Goal: Task Accomplishment & Management: Manage account settings

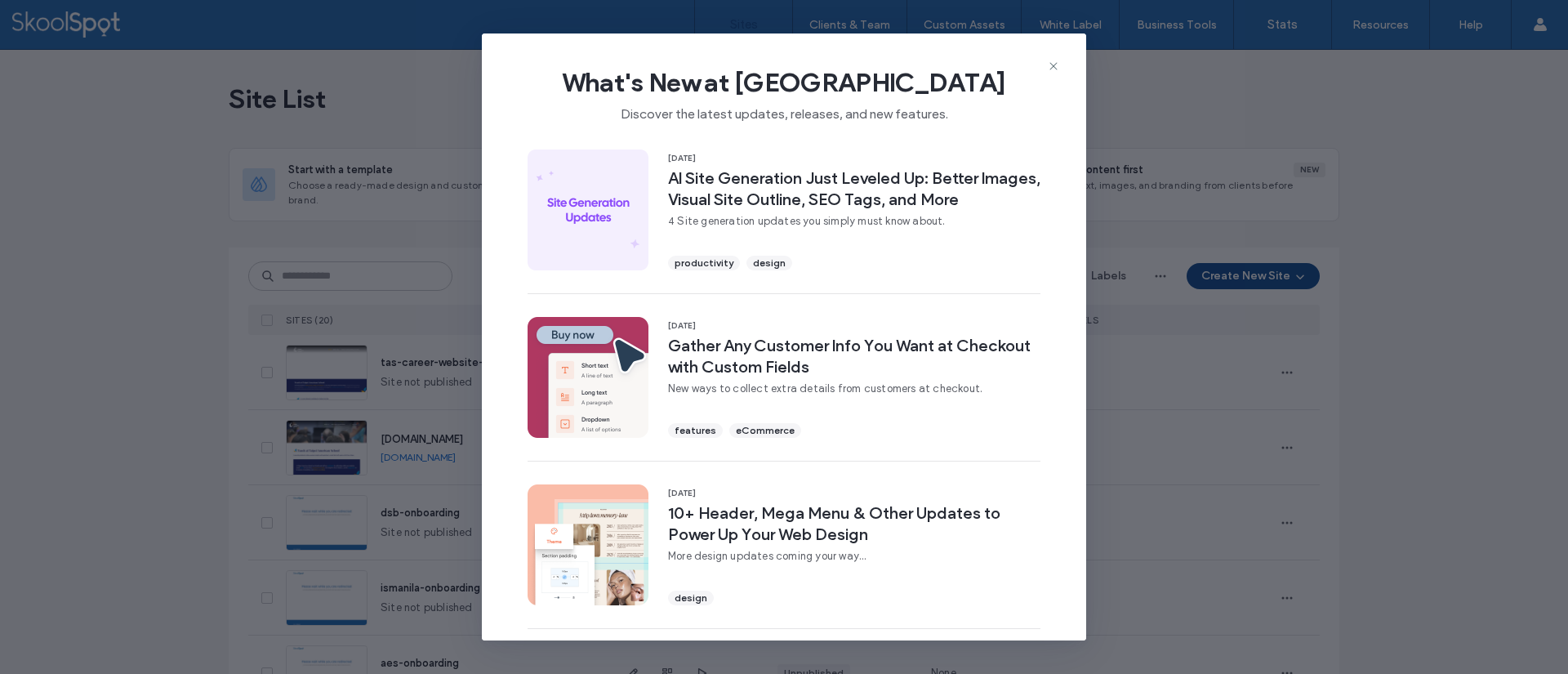
click at [263, 475] on div "What's New at Duda Discover the latest updates, releases, and new features. 15 …" at bounding box center [784, 337] width 1568 height 674
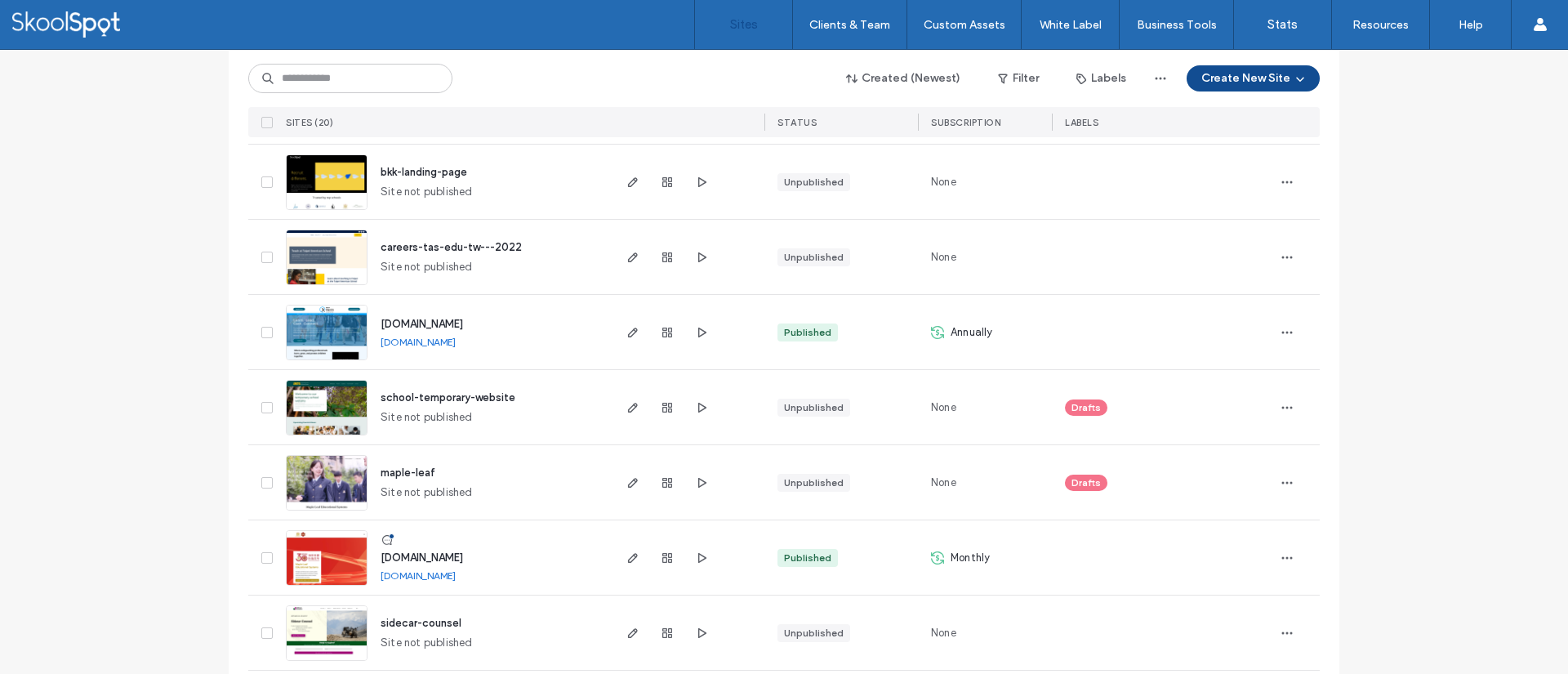
scroll to position [1184, 0]
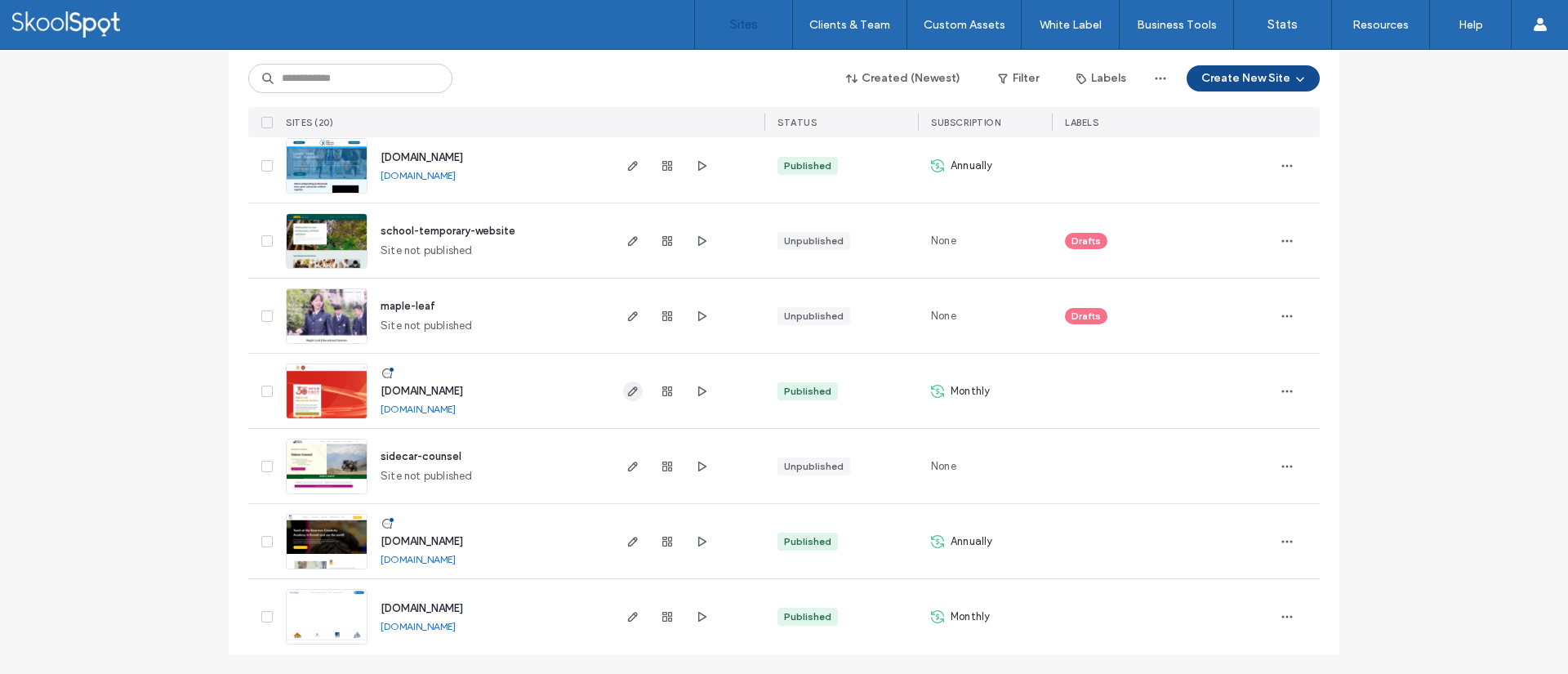
click at [626, 392] on icon "button" at bounding box center [633, 391] width 13 height 13
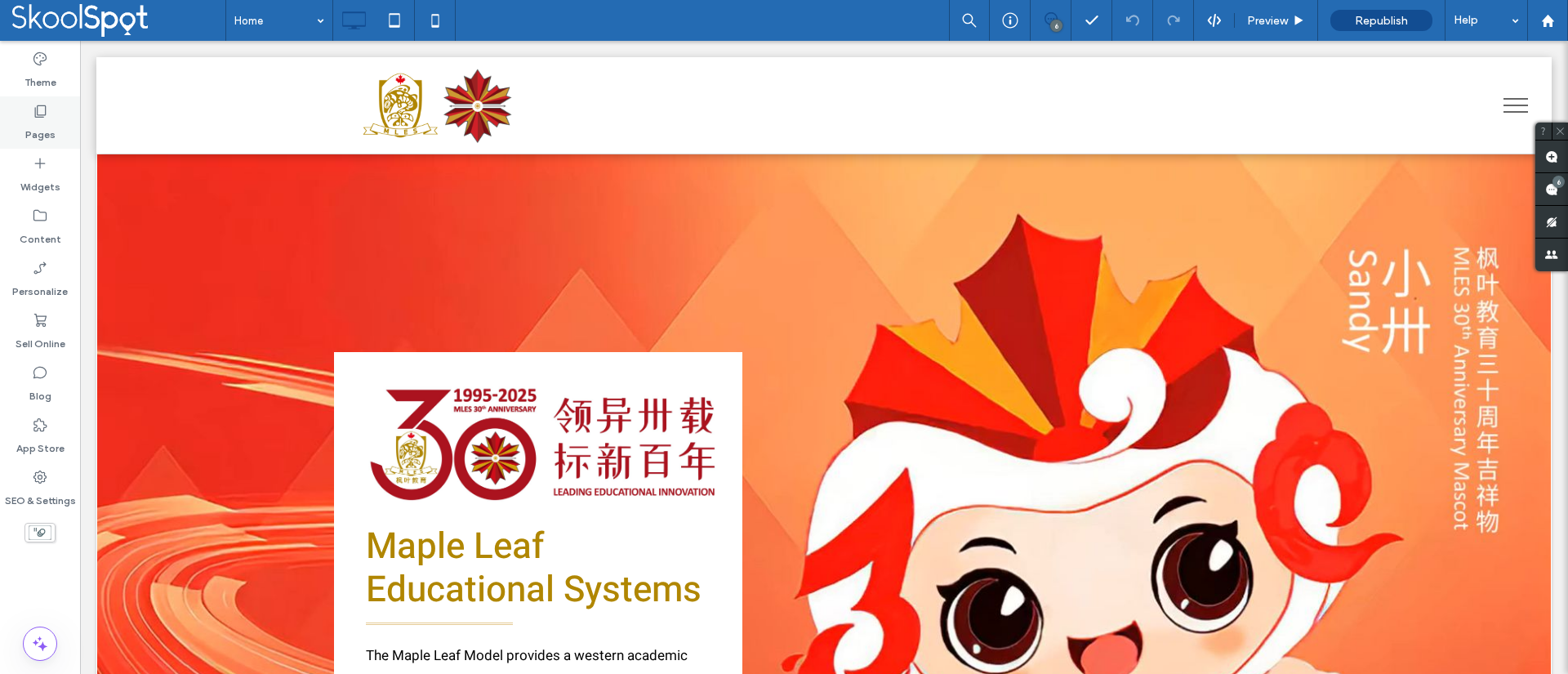
click at [42, 127] on label "Pages" at bounding box center [40, 130] width 30 height 23
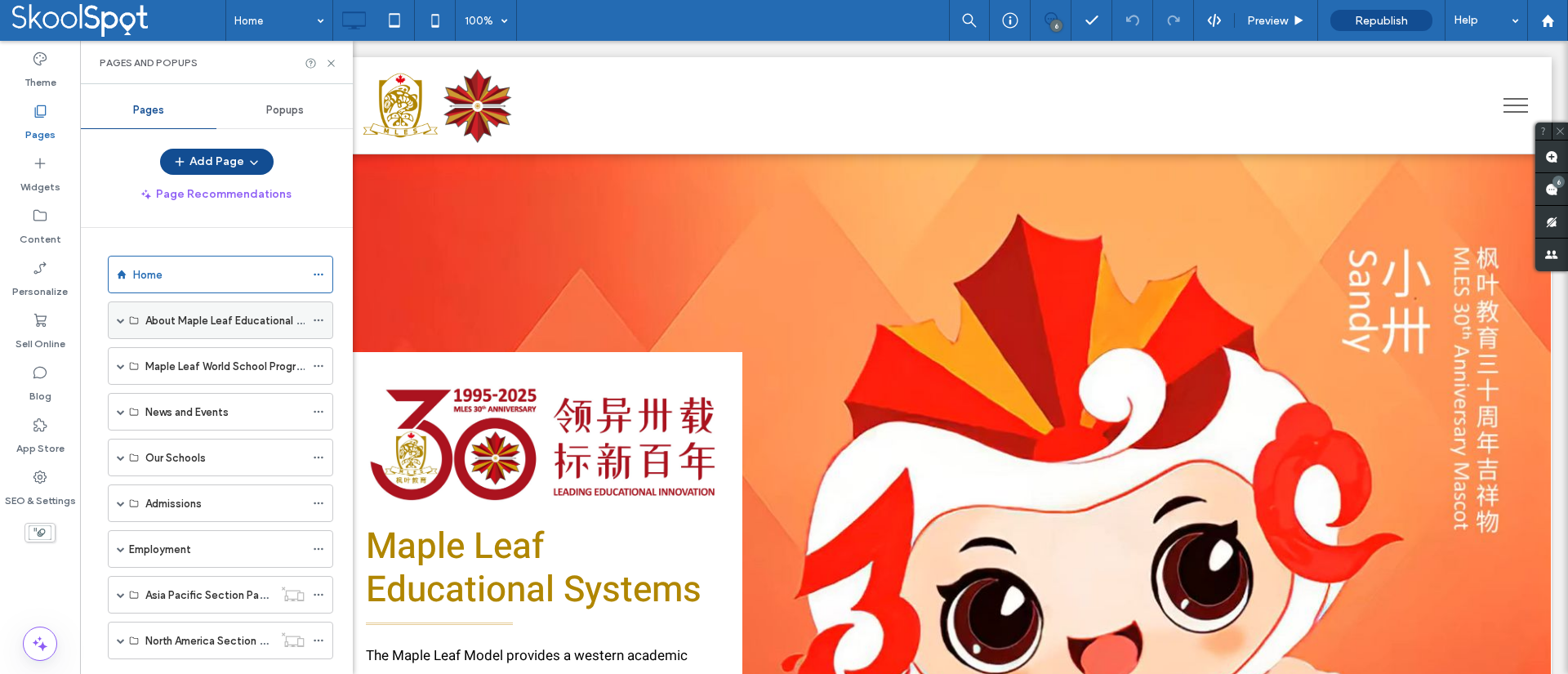
click at [126, 319] on div "About Maple Leaf Educational Systems" at bounding box center [220, 321] width 225 height 38
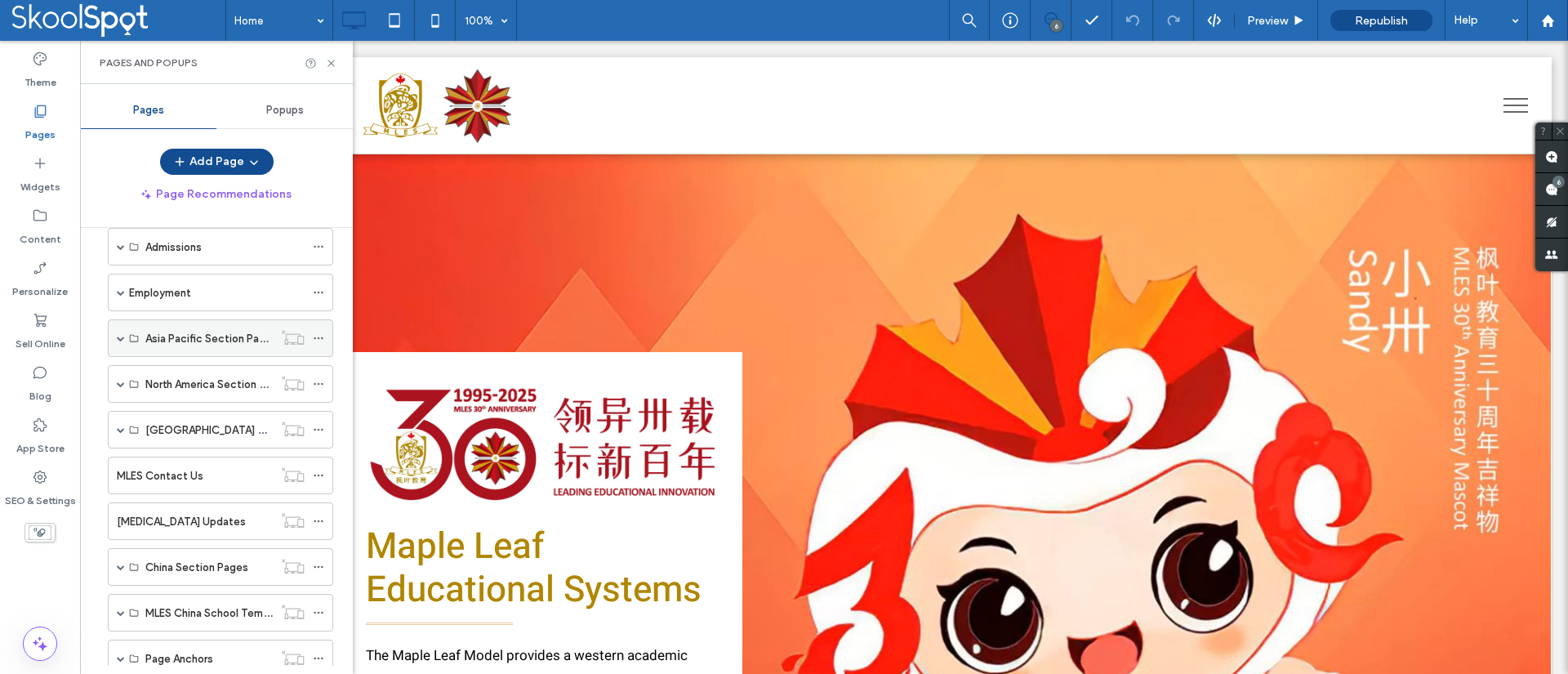
scroll to position [257, 0]
click at [112, 285] on div "Employment" at bounding box center [220, 292] width 225 height 38
click at [127, 296] on div "Employment" at bounding box center [220, 292] width 225 height 38
click at [129, 284] on label "Employment" at bounding box center [160, 292] width 62 height 29
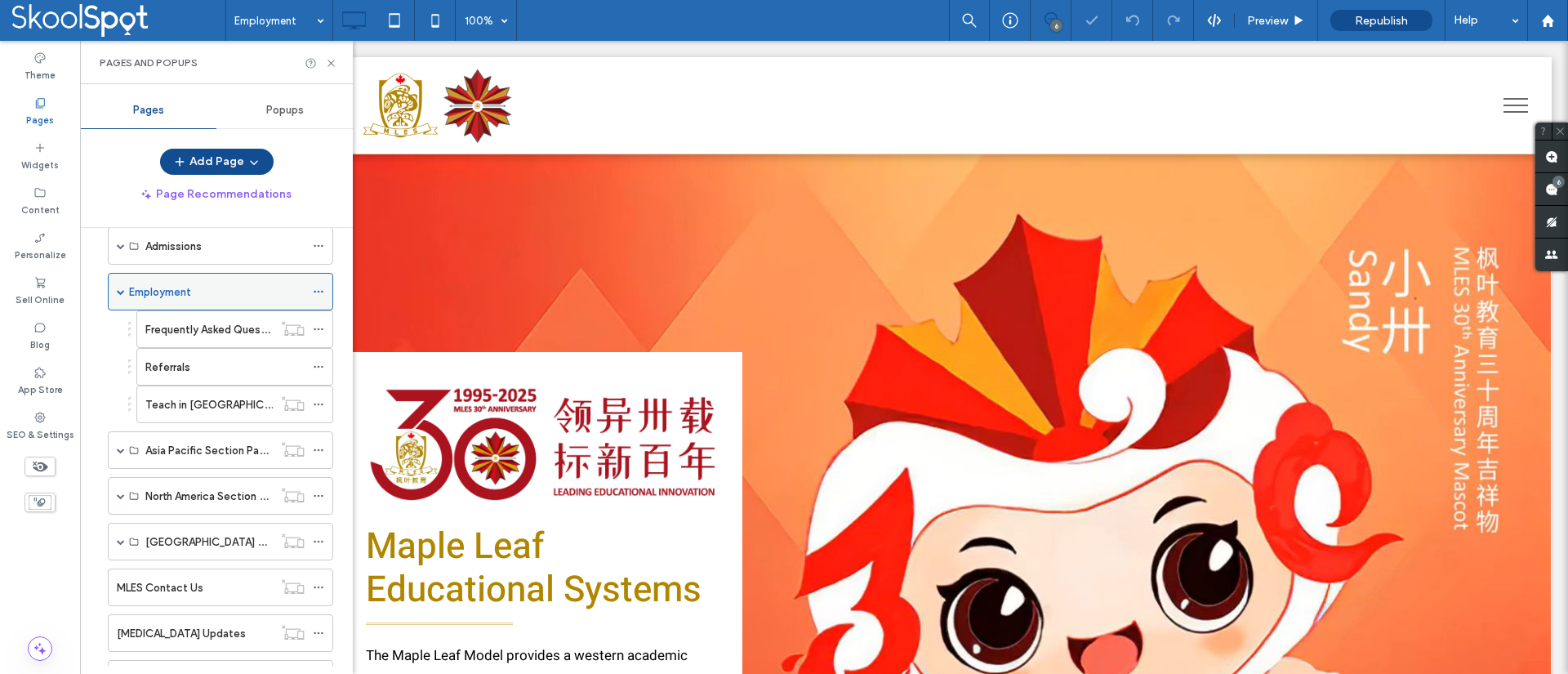
click at [315, 289] on icon at bounding box center [319, 292] width 12 height 12
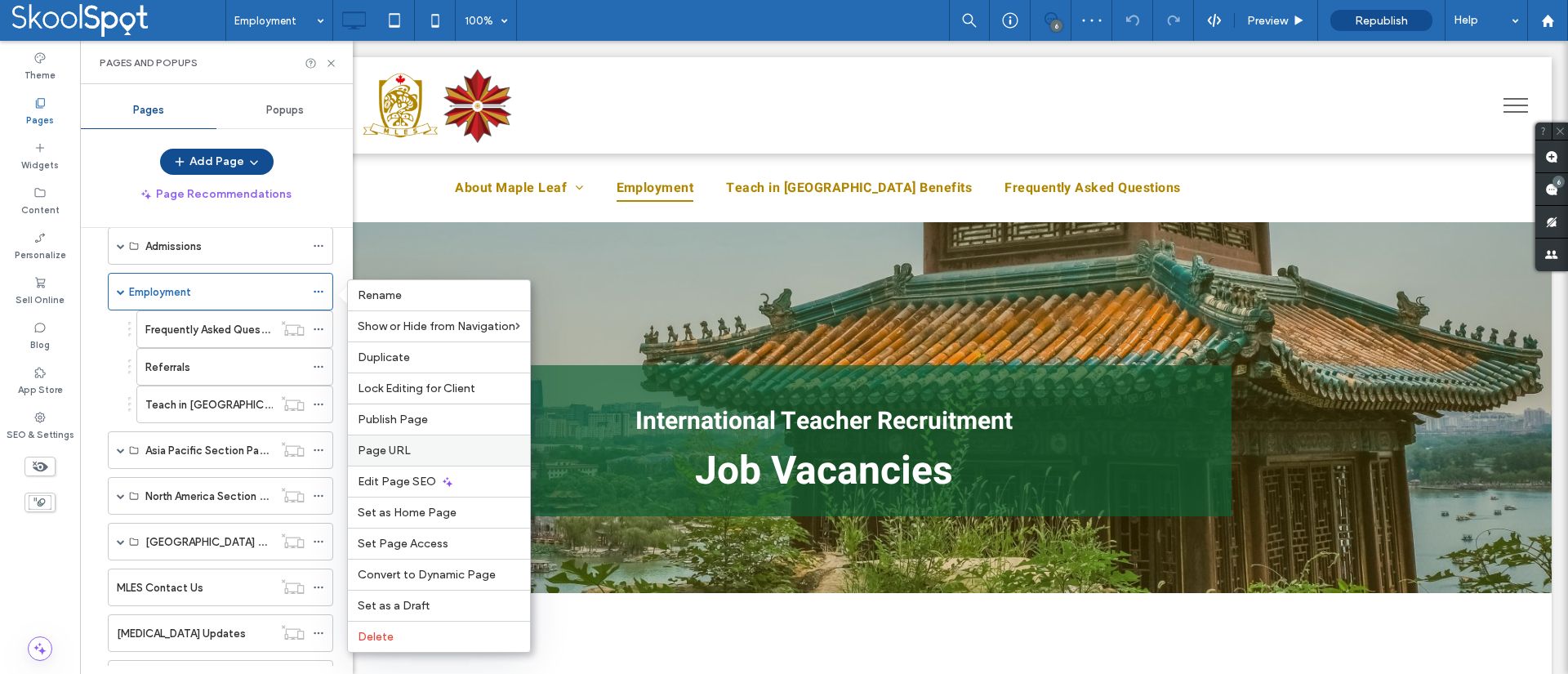
click at [433, 454] on label "Page URL" at bounding box center [438, 450] width 163 height 13
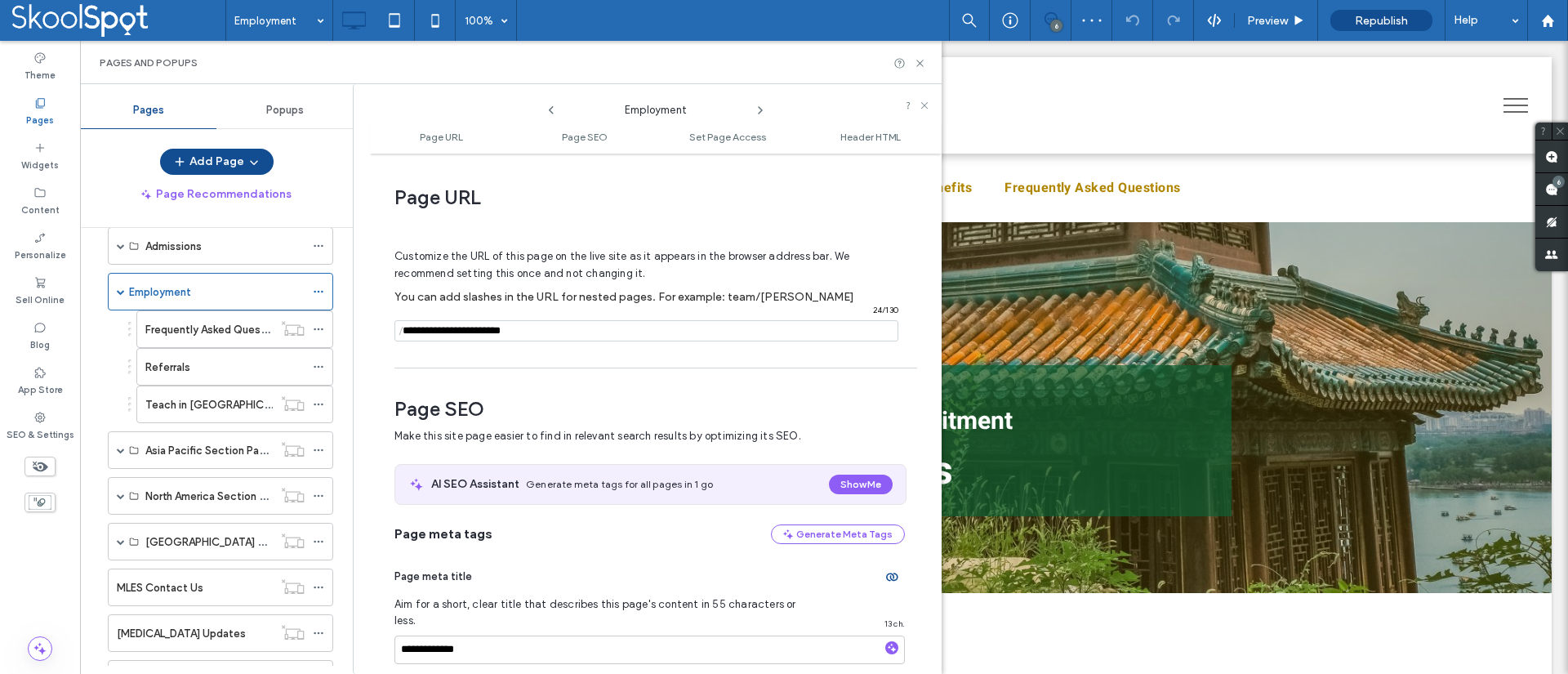
scroll to position [8, 0]
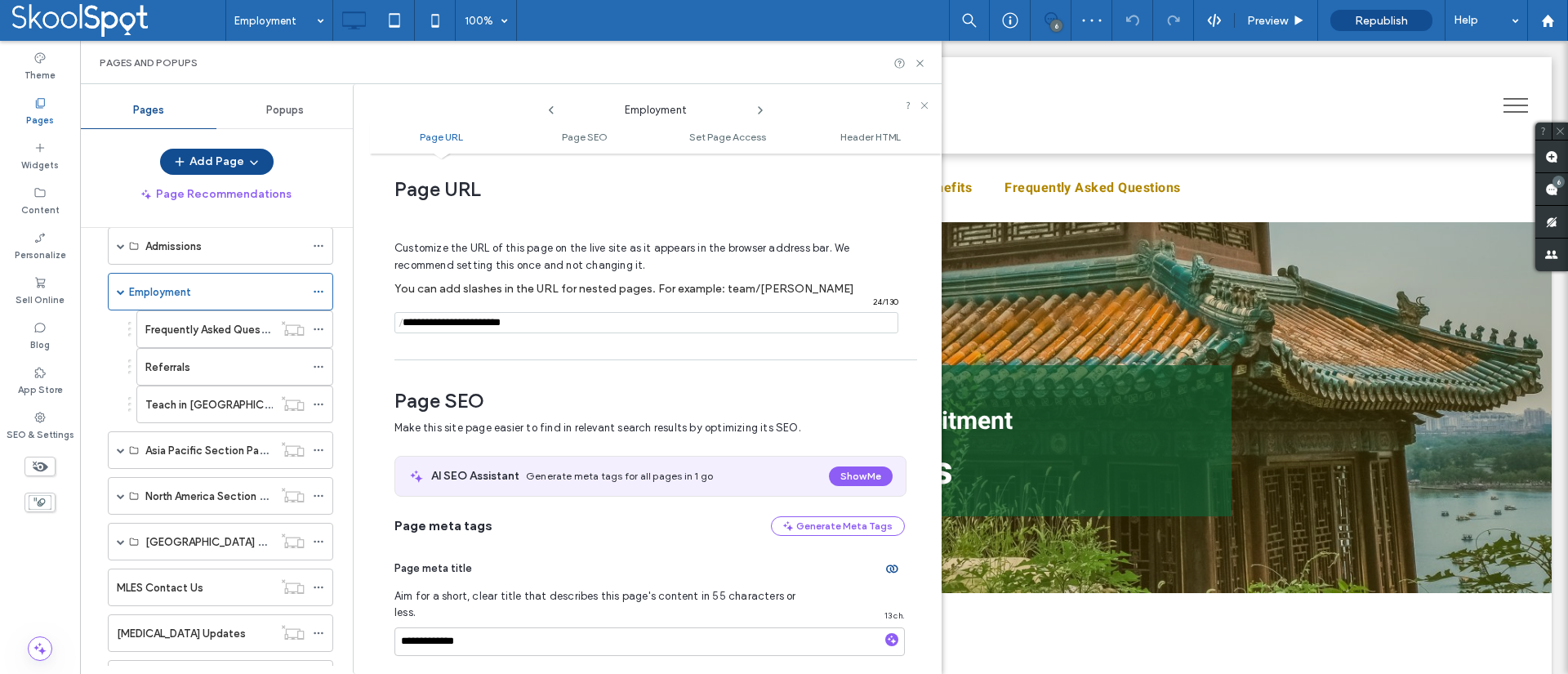
click at [616, 321] on input "notEmpty" at bounding box center [647, 322] width 504 height 21
click at [24, 421] on div "SEO & Settings" at bounding box center [40, 426] width 80 height 45
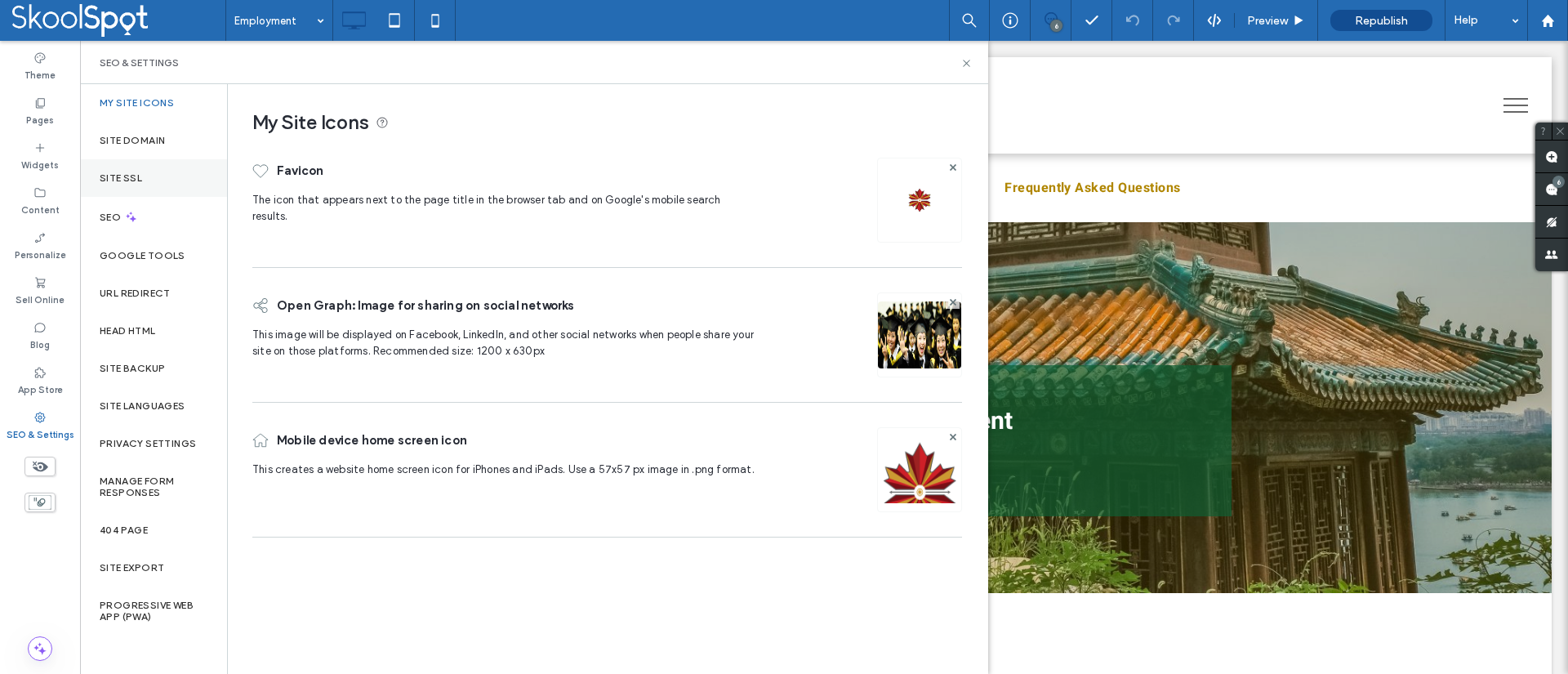
click at [117, 166] on div "Site SSL" at bounding box center [153, 178] width 147 height 38
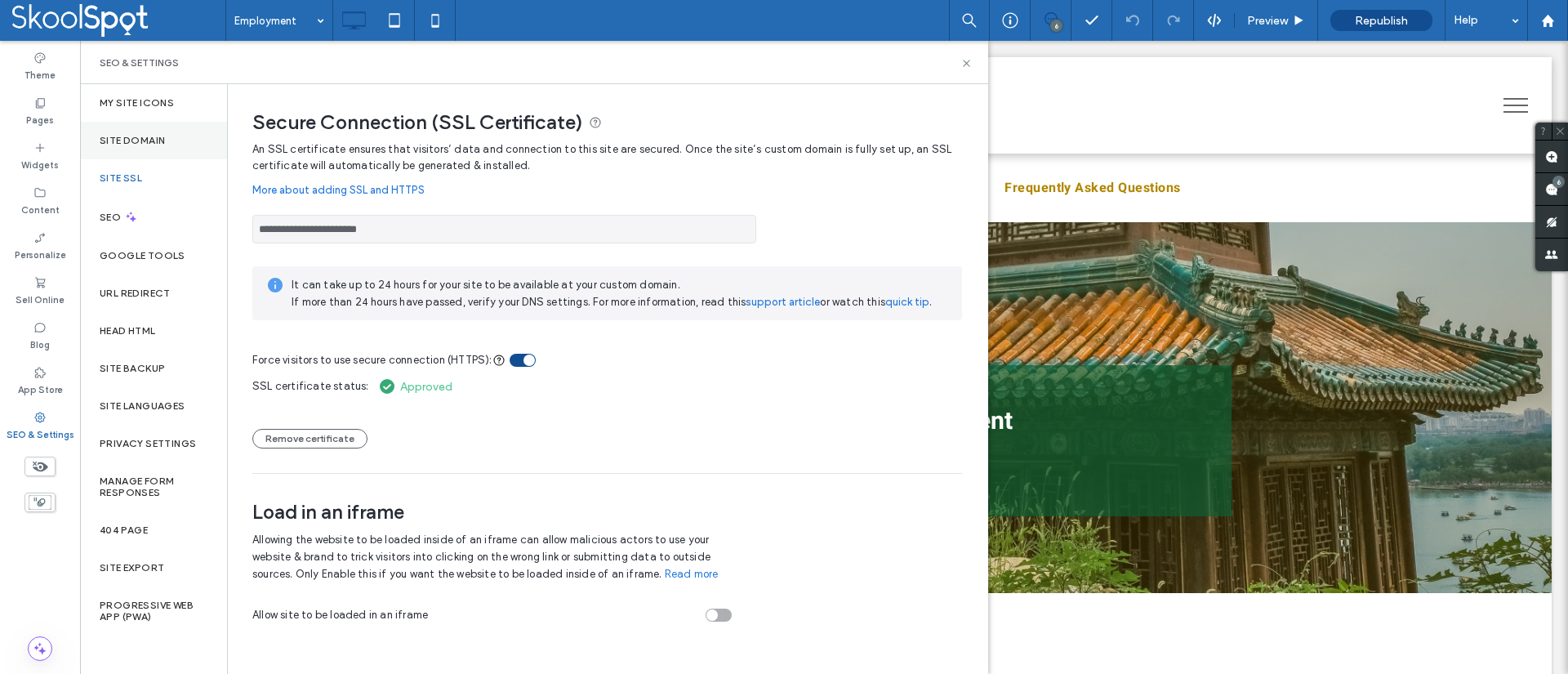
click at [127, 143] on label "Site Domain" at bounding box center [132, 141] width 66 height 12
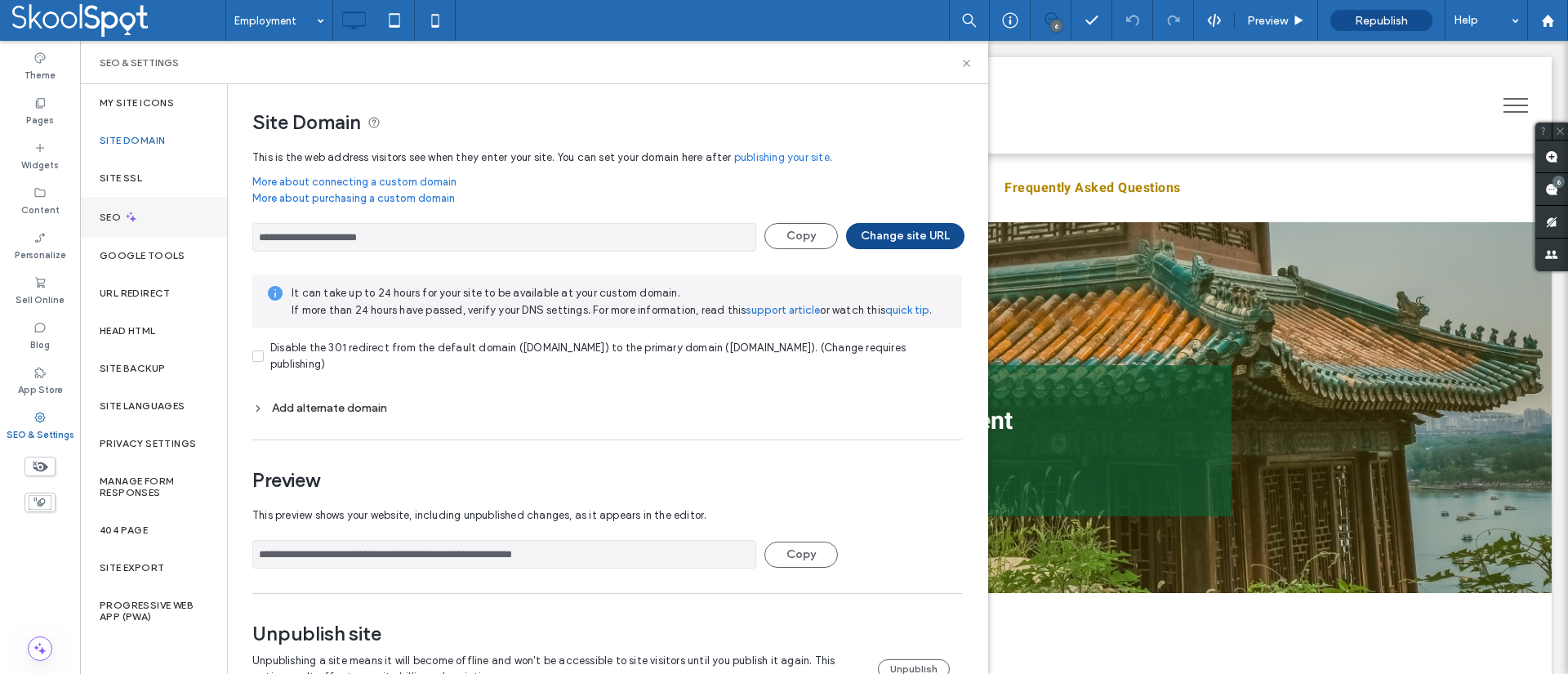
drag, startPoint x: 442, startPoint y: 231, endPoint x: 218, endPoint y: 231, distance: 224.0
click at [218, 231] on div "**********" at bounding box center [534, 380] width 908 height 590
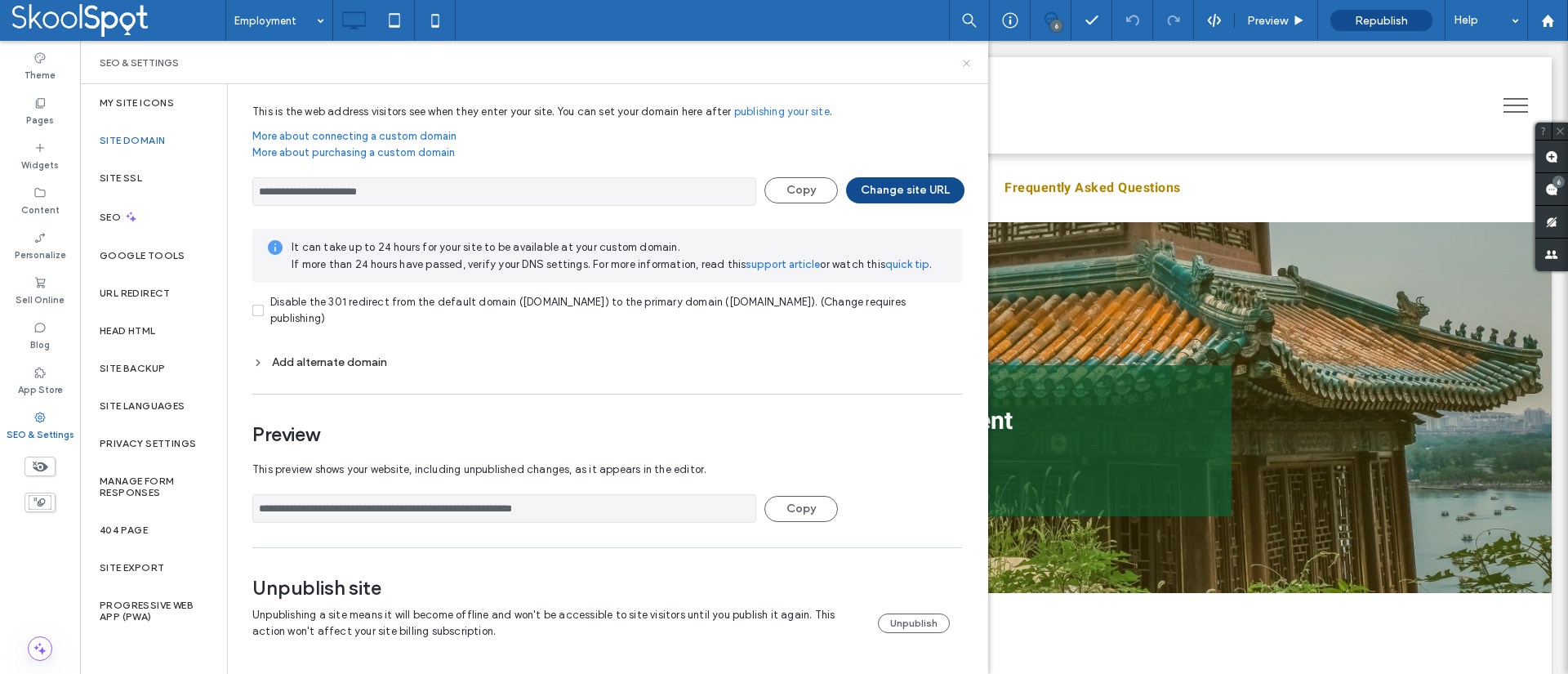
click at [964, 65] on icon at bounding box center [966, 63] width 13 height 13
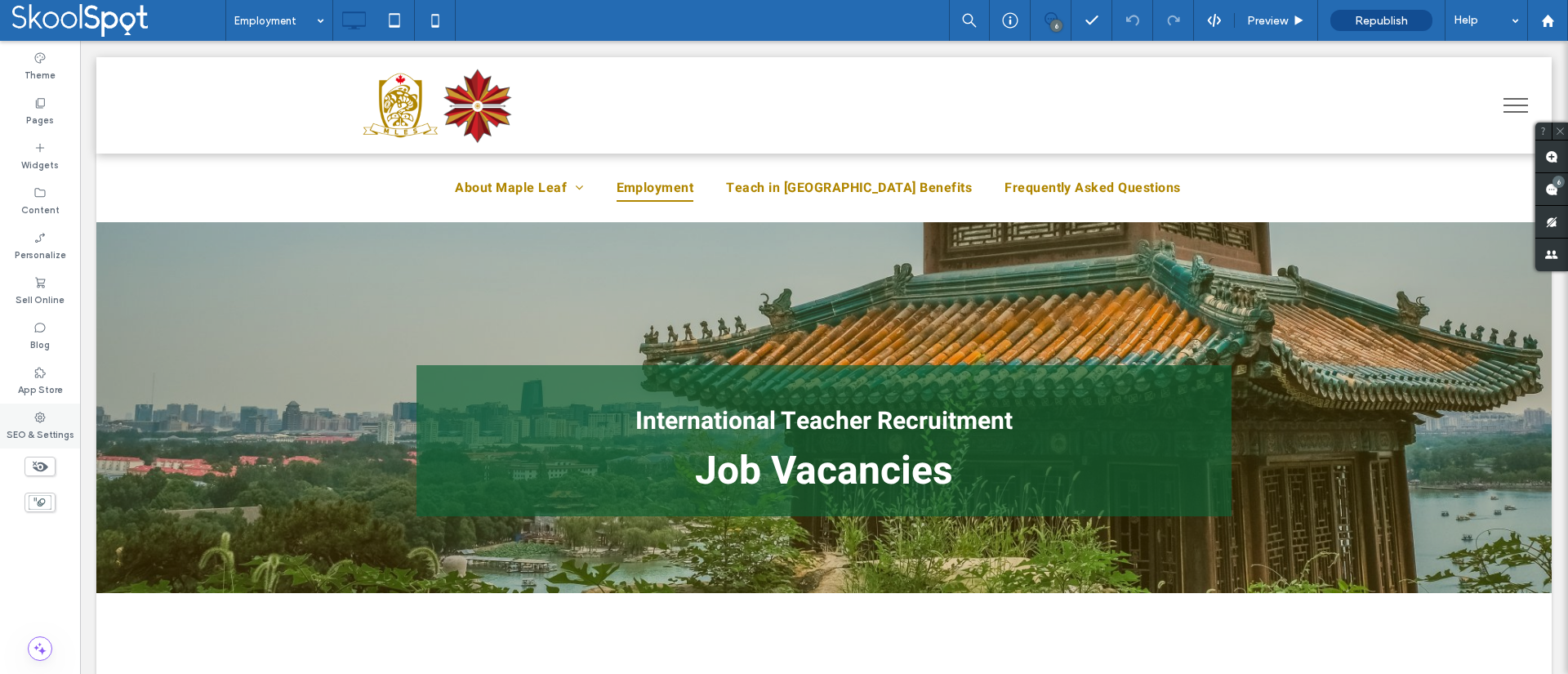
click at [37, 414] on icon at bounding box center [40, 418] width 13 height 13
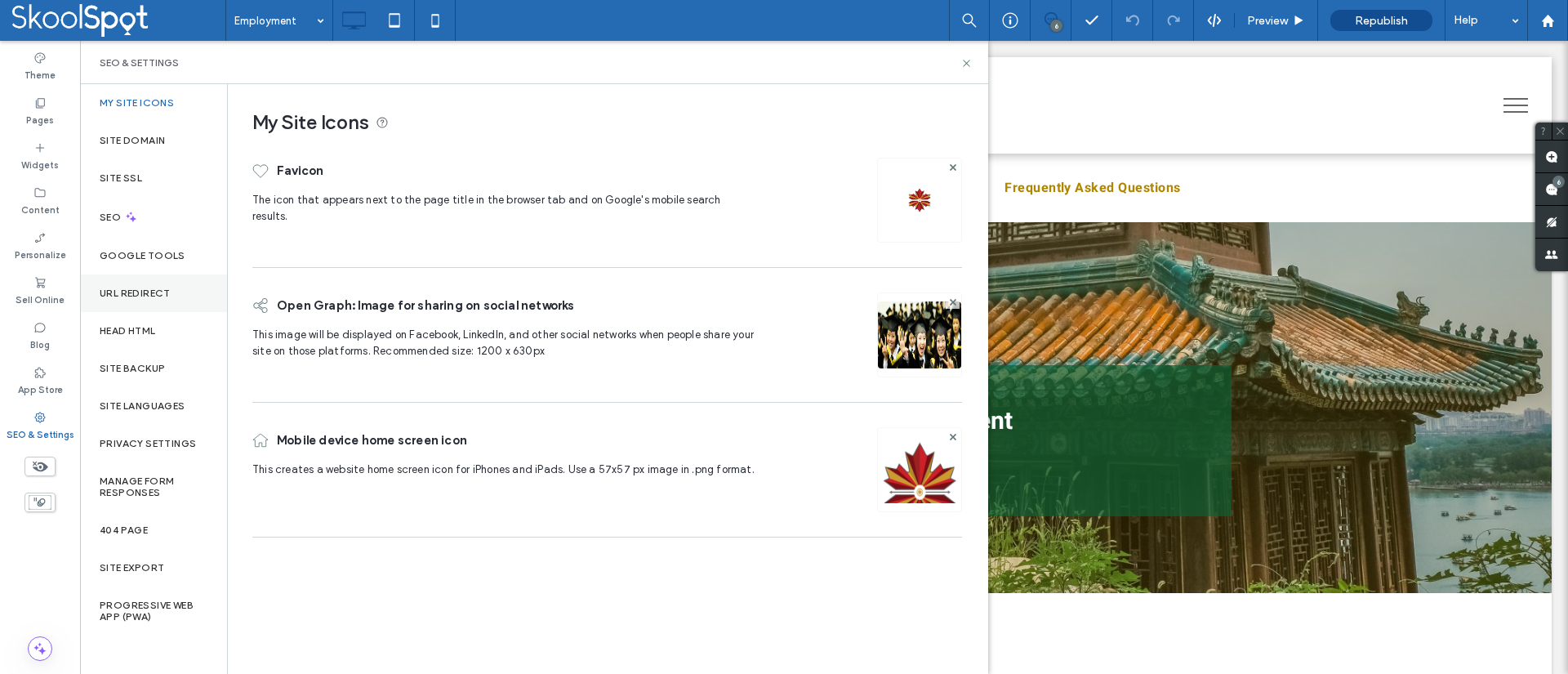
click at [137, 294] on label "URL Redirect" at bounding box center [135, 294] width 71 height 12
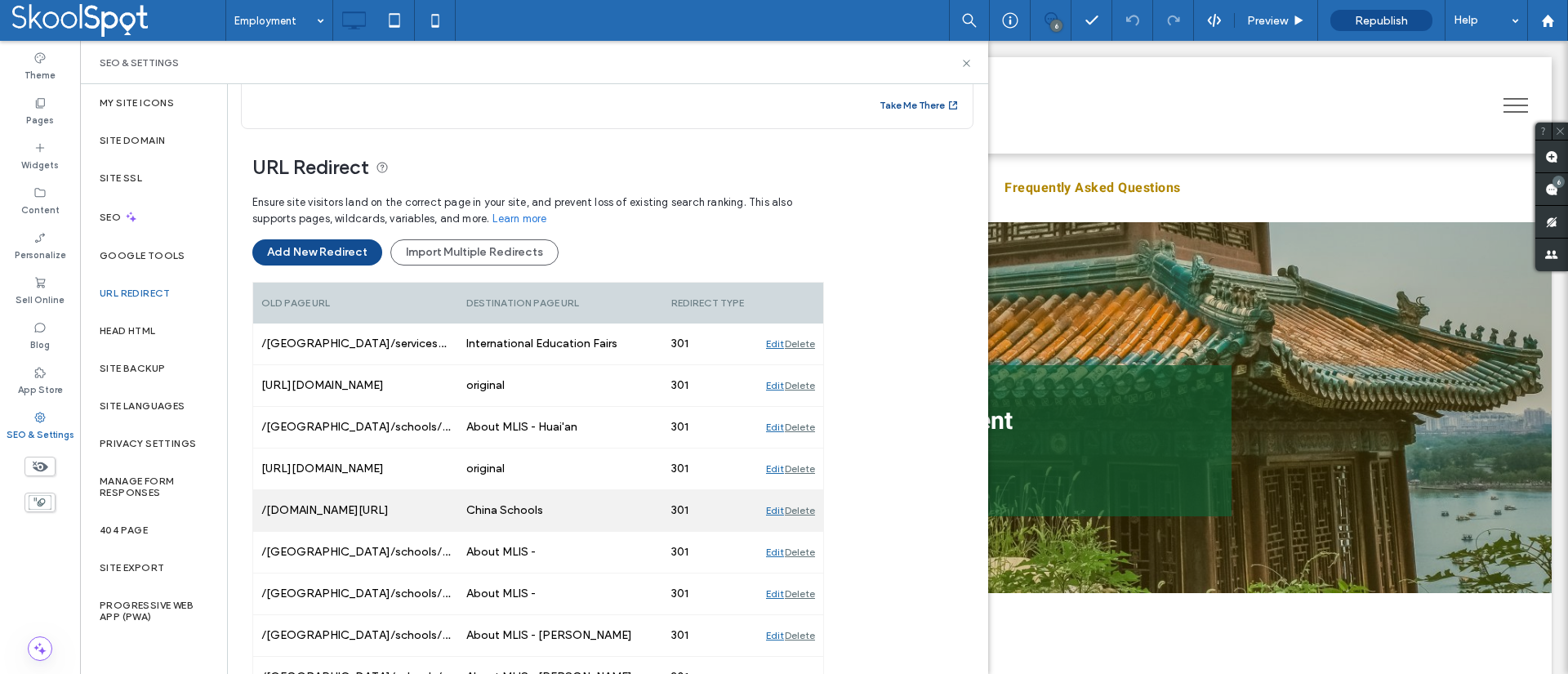
scroll to position [119, 0]
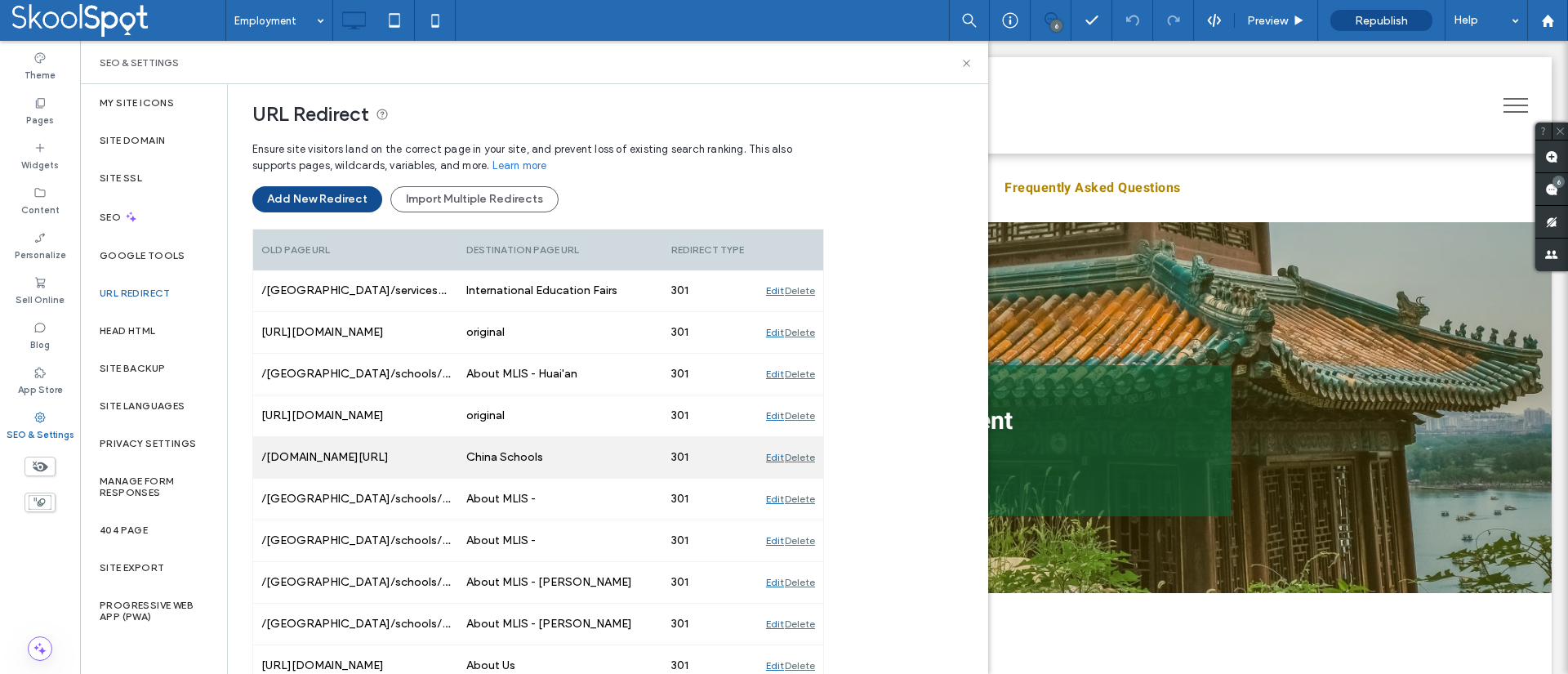
drag, startPoint x: 394, startPoint y: 452, endPoint x: 439, endPoint y: 464, distance: 46.6
click at [439, 464] on div "/www.mapleleafschools.com/china-schools#SEEMORE" at bounding box center [355, 457] width 205 height 40
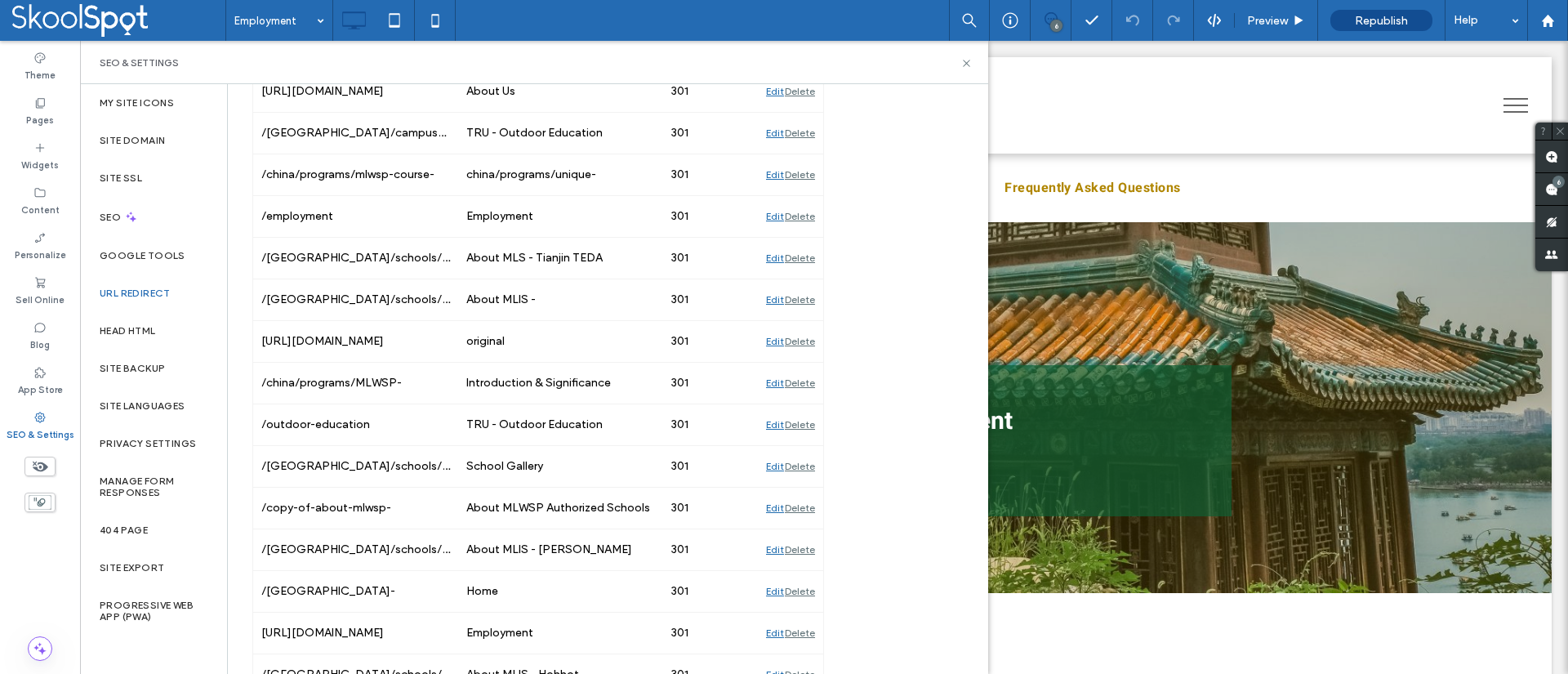
scroll to position [1022, 0]
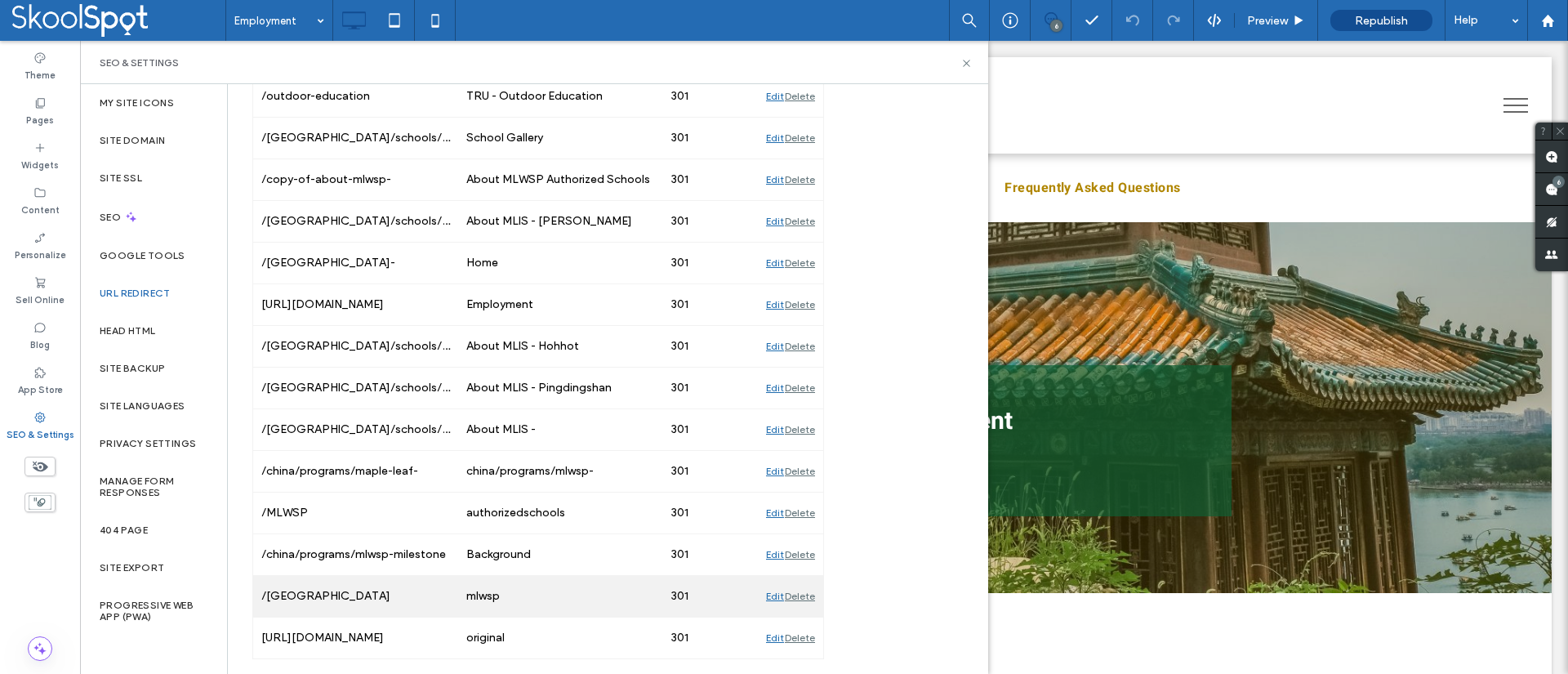
click at [513, 599] on div "mlwsp" at bounding box center [561, 596] width 205 height 40
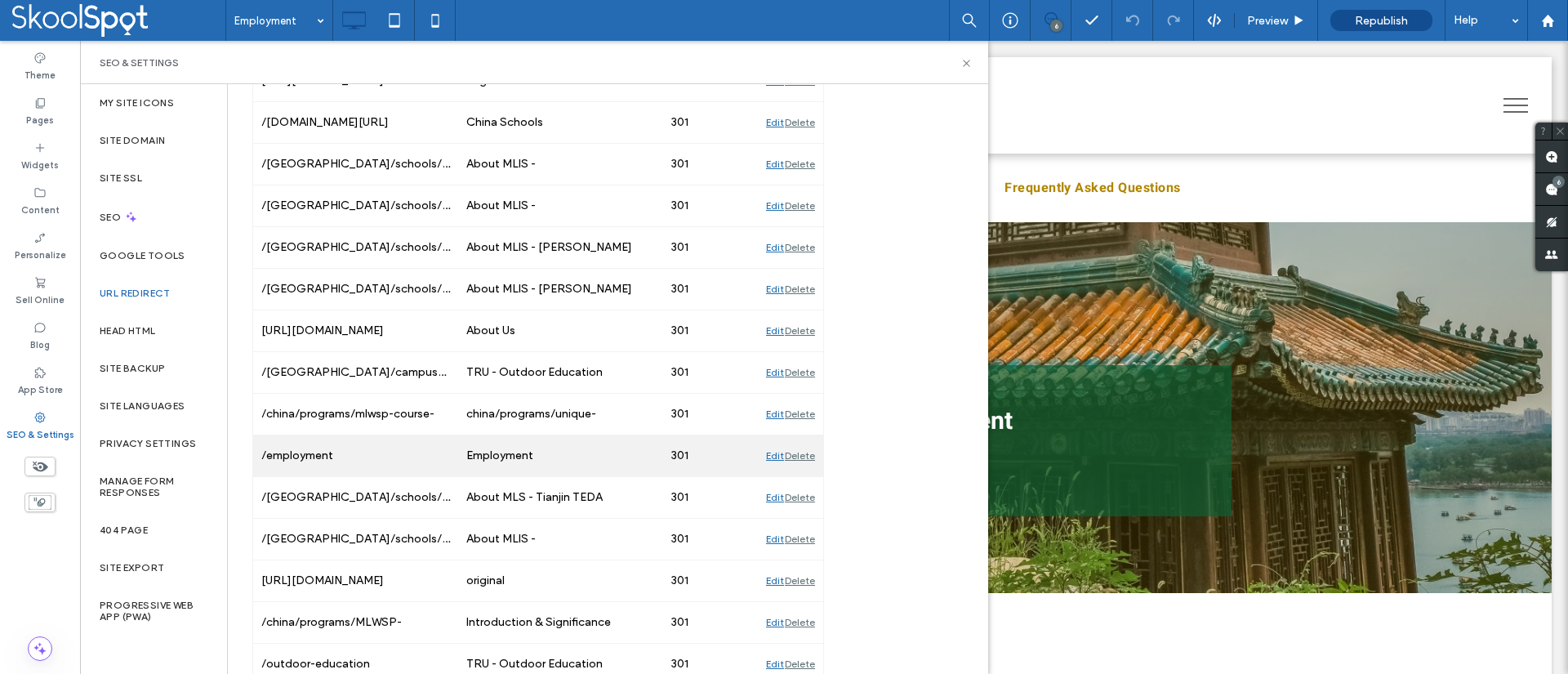
scroll to position [456, 0]
click at [776, 456] on div "Edit" at bounding box center [775, 454] width 18 height 40
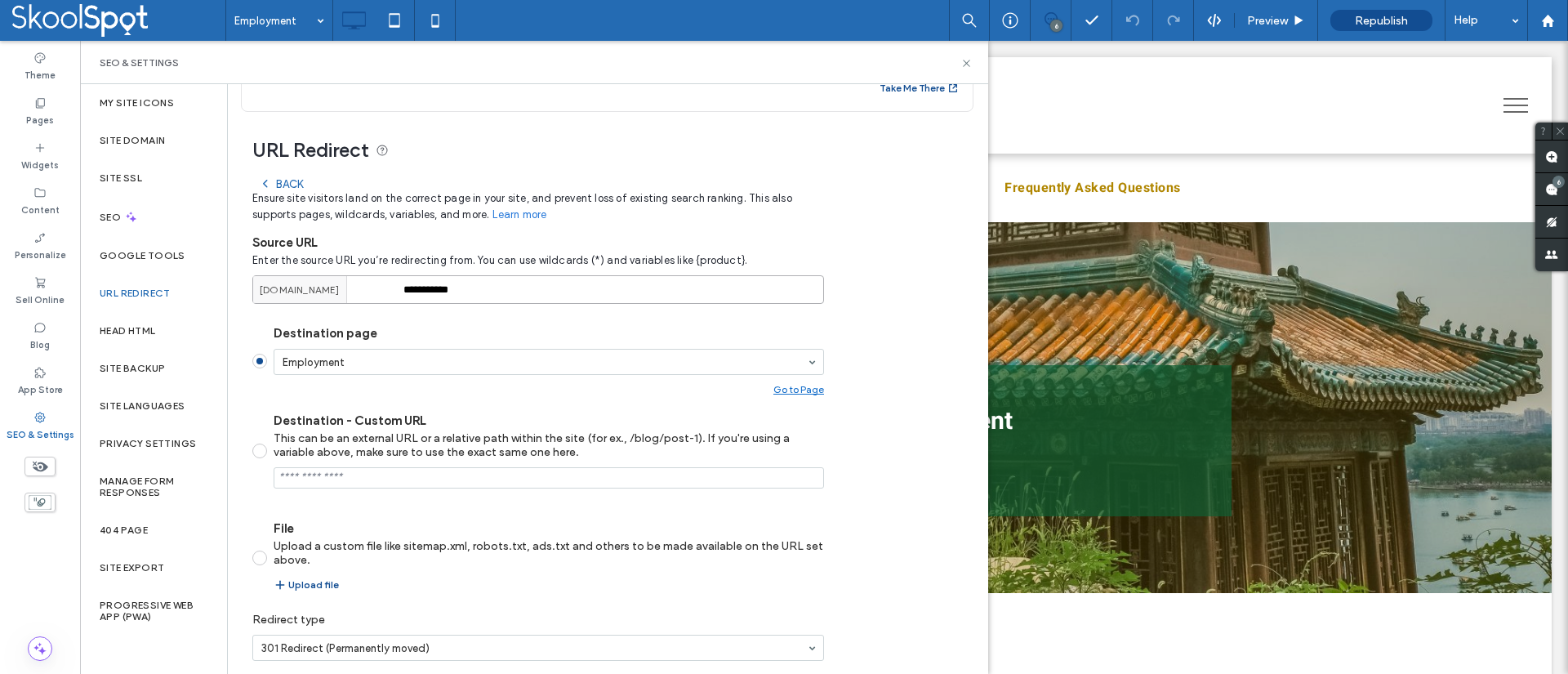
click at [622, 294] on input "**********" at bounding box center [538, 290] width 572 height 29
click at [254, 186] on div "Back" at bounding box center [283, 184] width 63 height 13
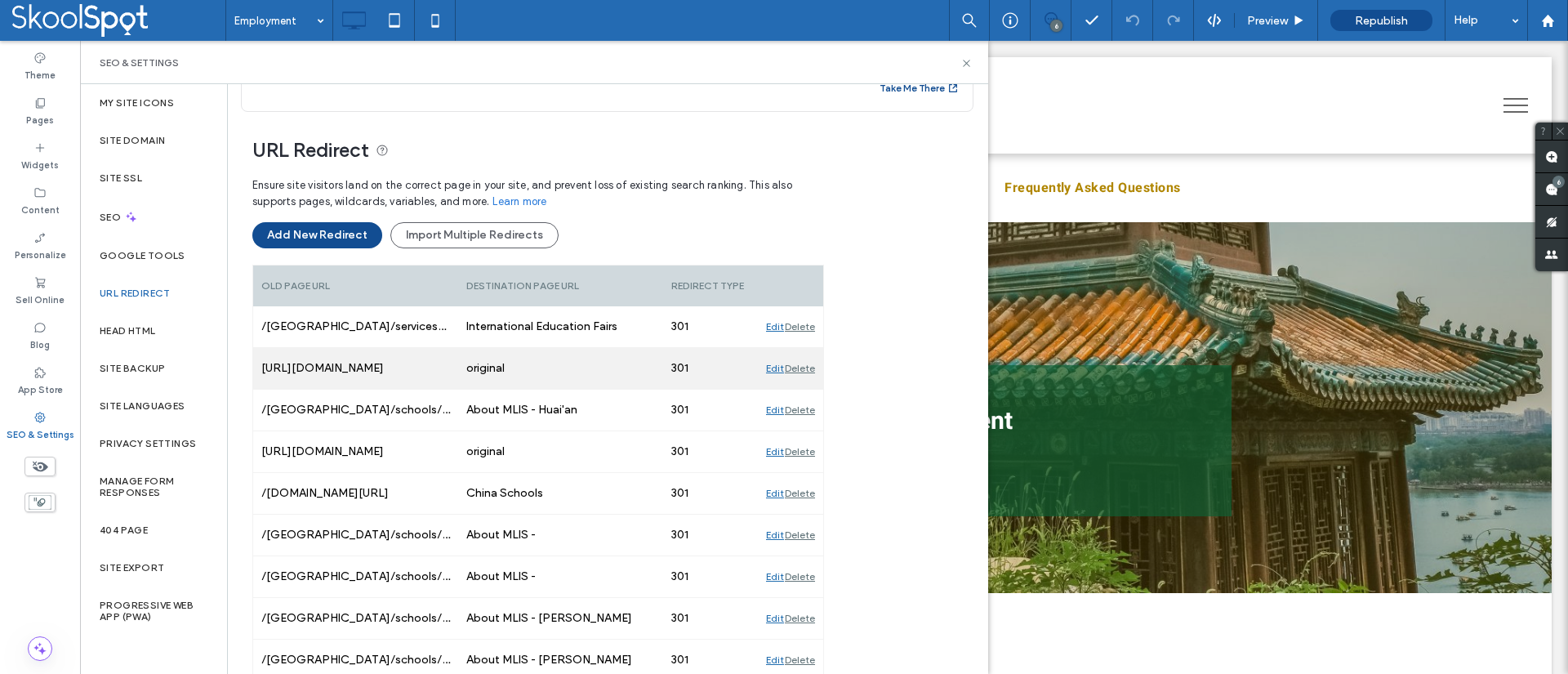
click at [776, 364] on div "Edit" at bounding box center [775, 369] width 18 height 40
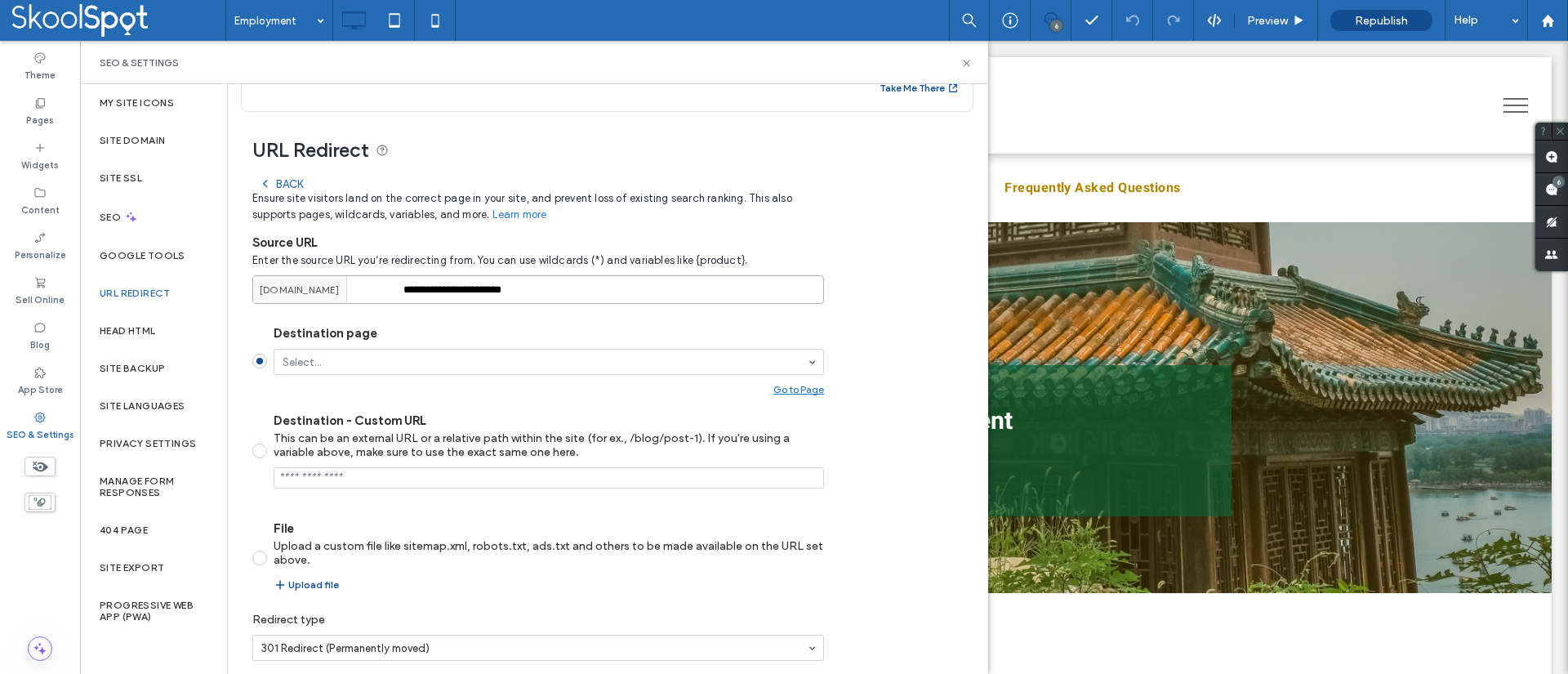
click at [617, 293] on input "**********" at bounding box center [538, 290] width 572 height 29
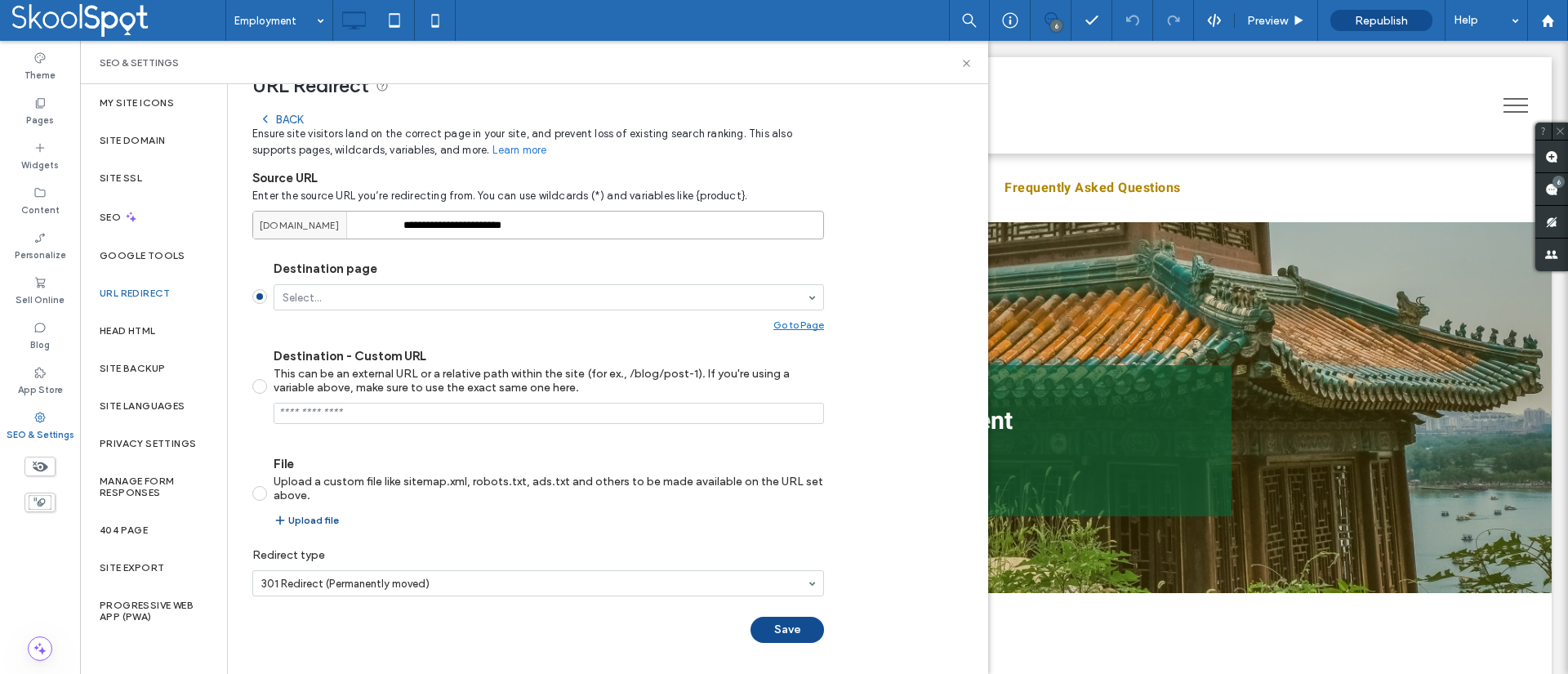
scroll to position [0, 0]
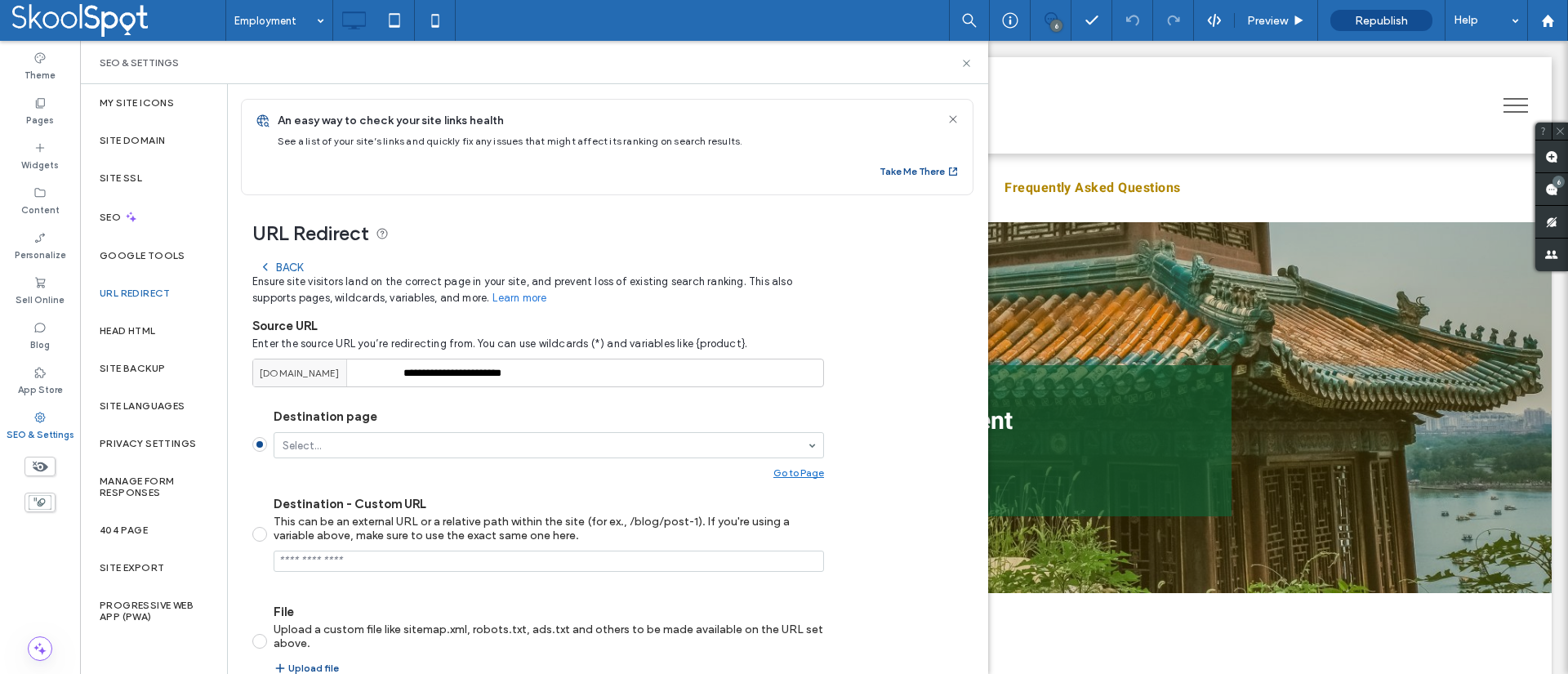
click at [282, 272] on div "Back" at bounding box center [281, 267] width 44 height 13
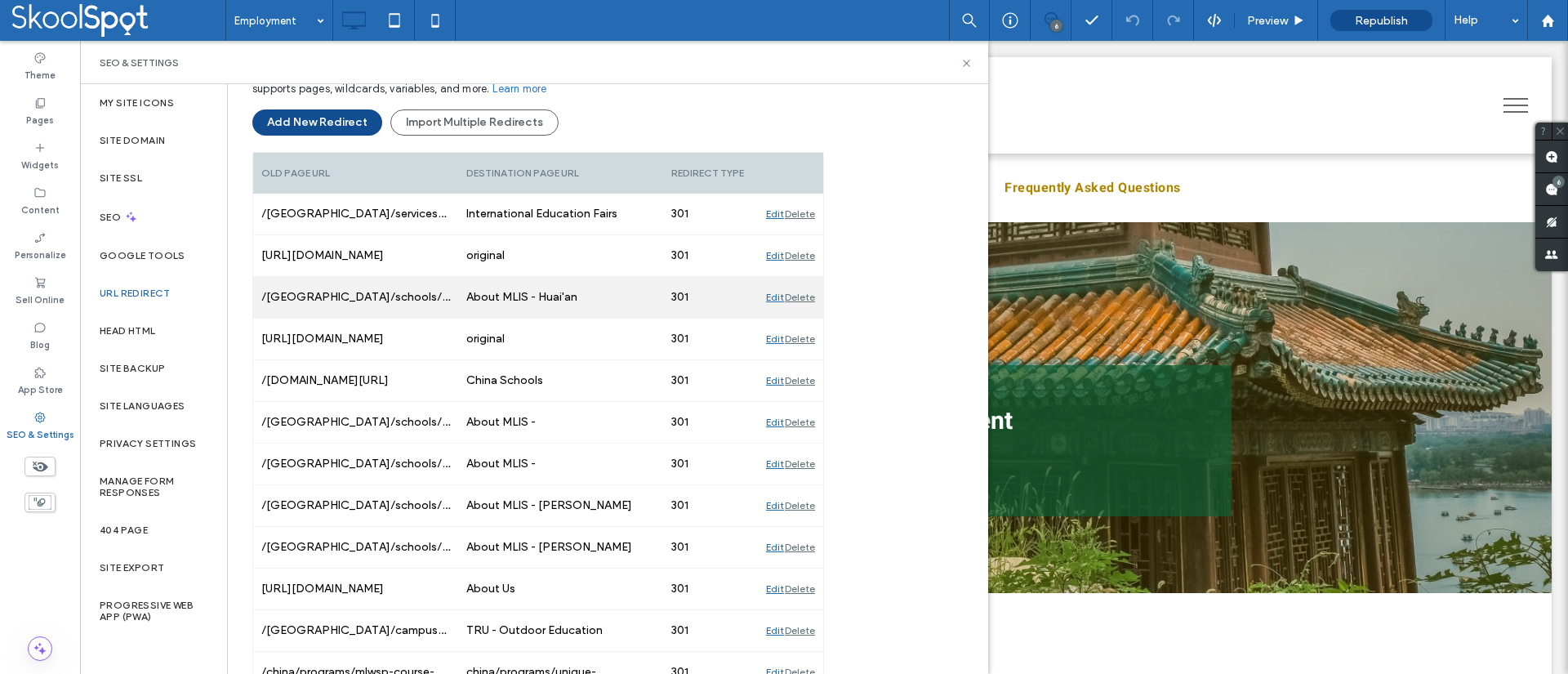
scroll to position [197, 0]
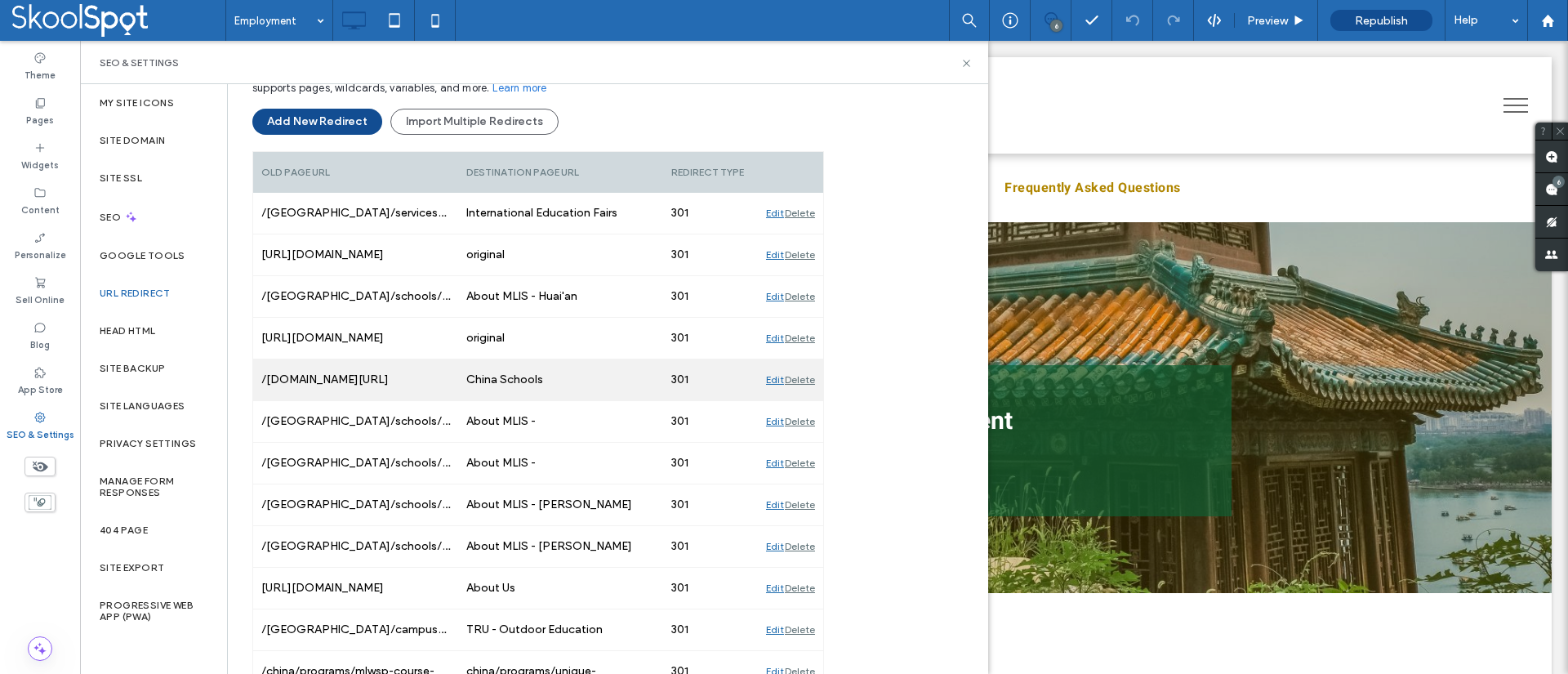
click at [770, 382] on div "Edit" at bounding box center [775, 380] width 18 height 40
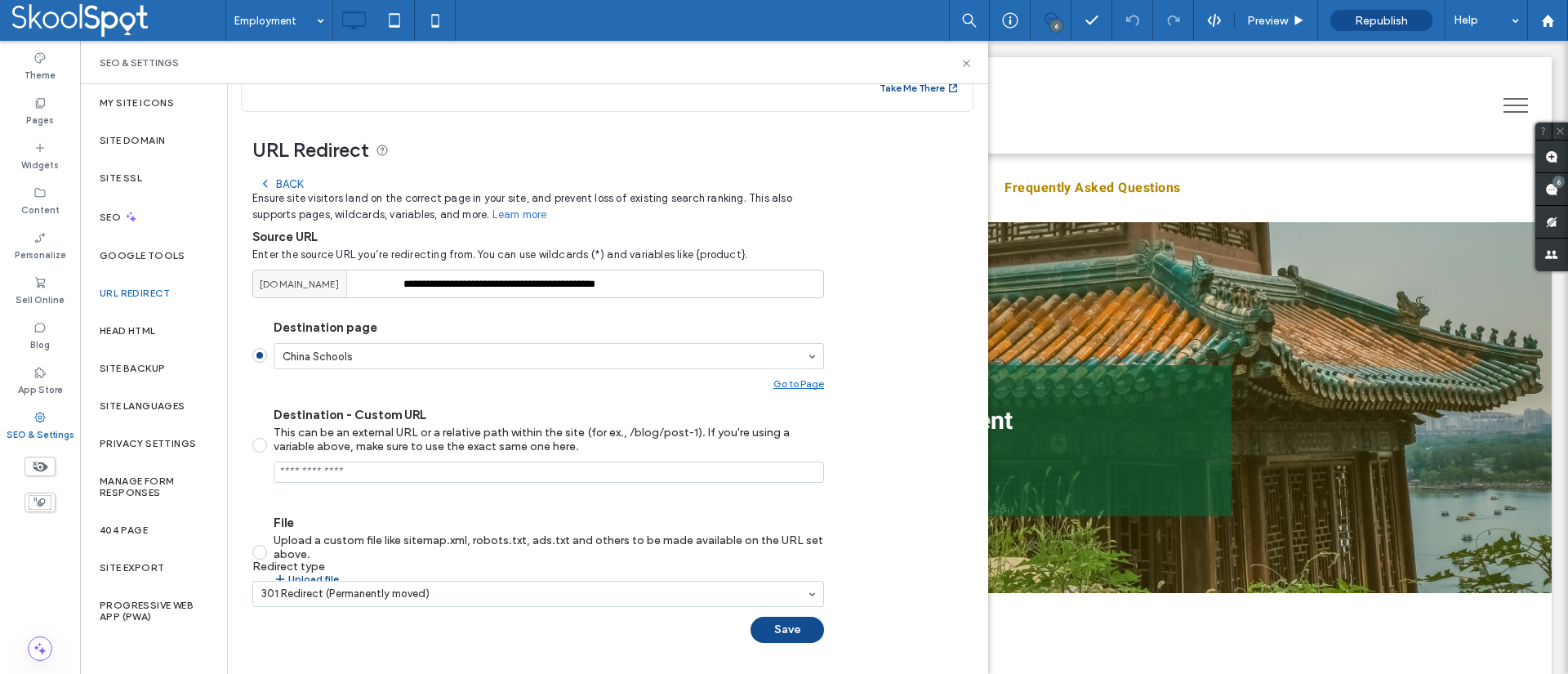
scroll to position [84, 0]
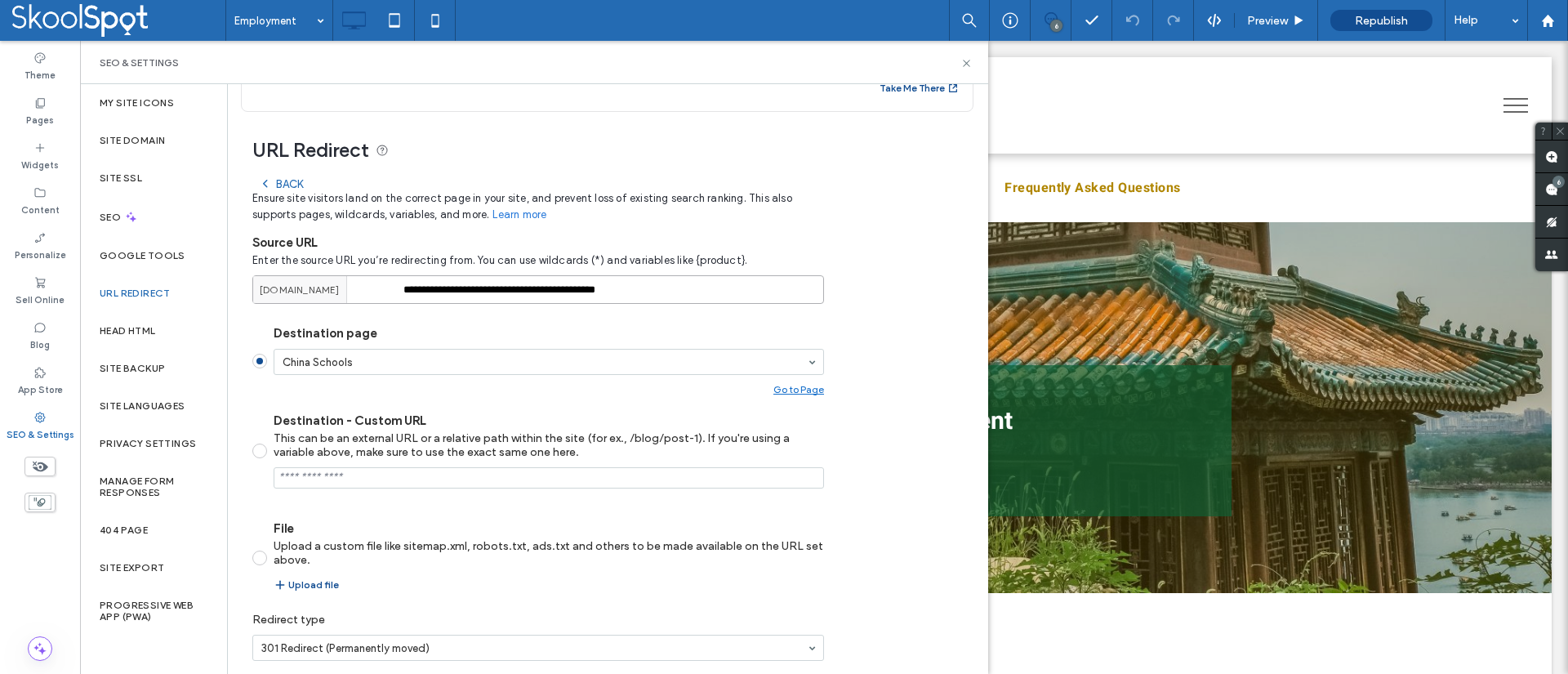
click at [738, 296] on input "**********" at bounding box center [538, 290] width 572 height 29
click at [282, 184] on div "Back" at bounding box center [281, 184] width 44 height 13
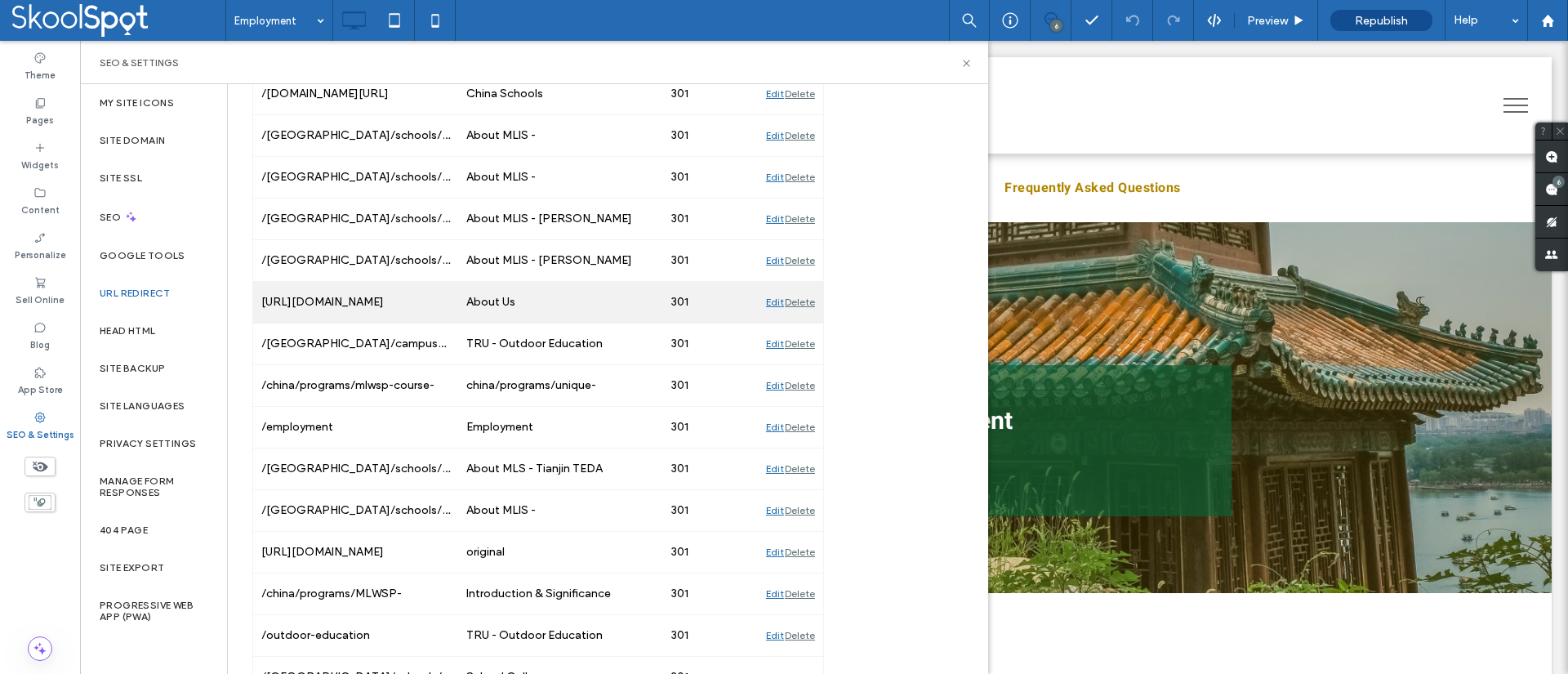
scroll to position [485, 0]
click at [769, 302] on div "Edit" at bounding box center [775, 300] width 18 height 40
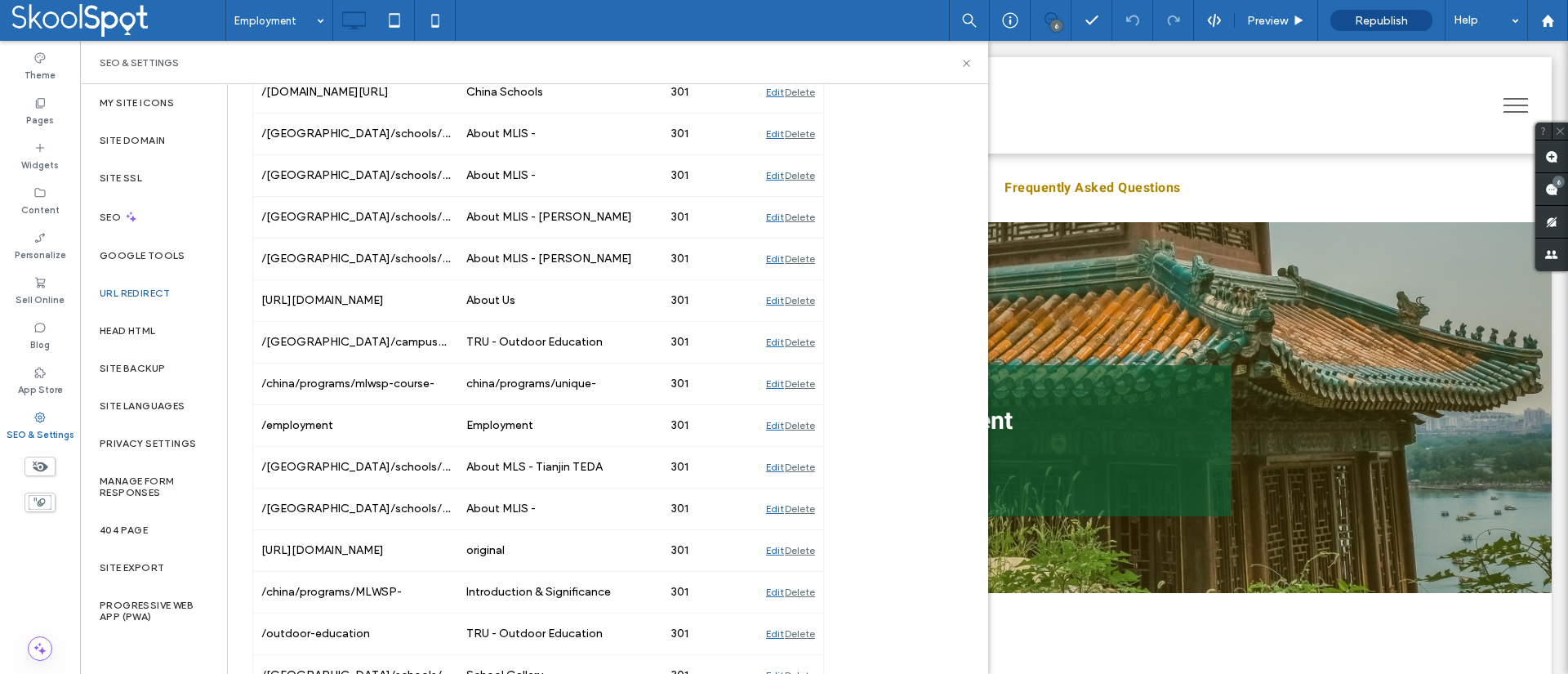
scroll to position [84, 0]
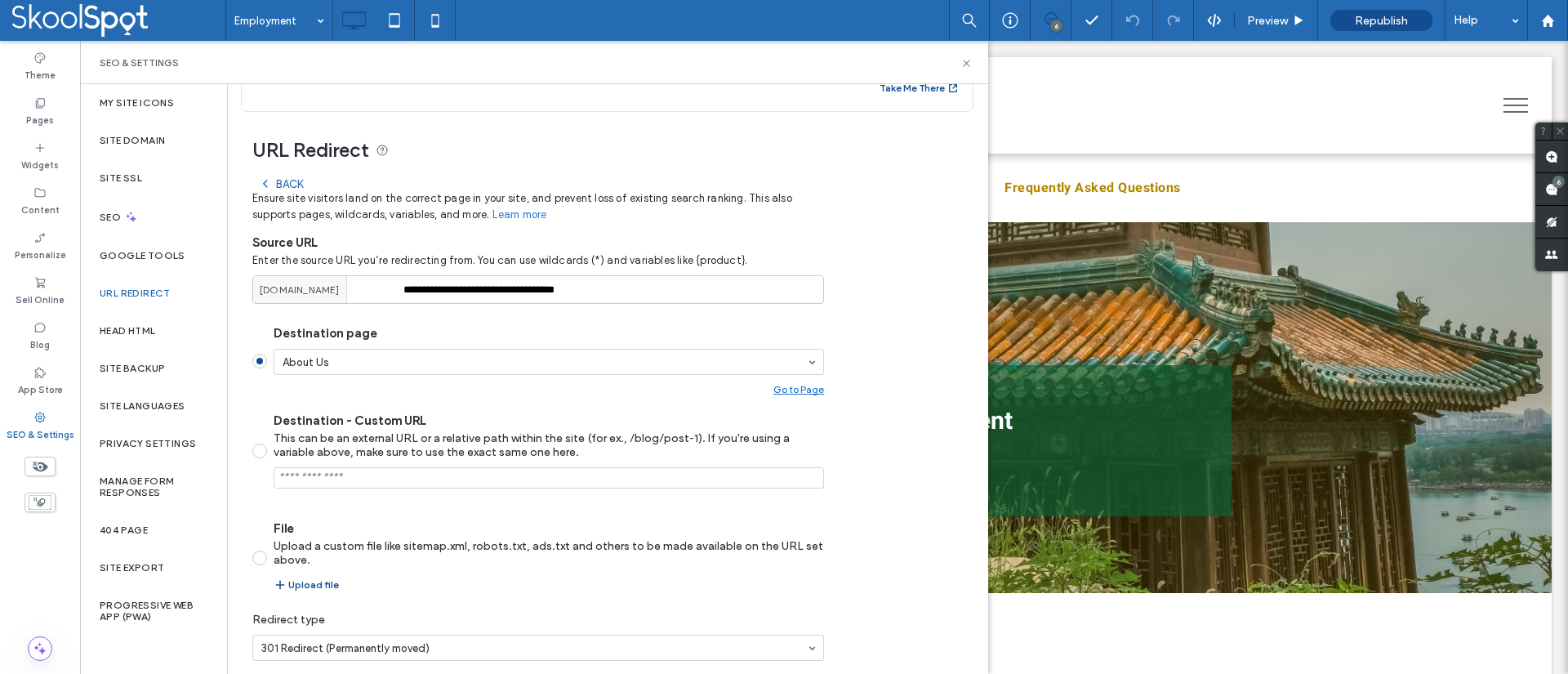
click at [271, 181] on icon at bounding box center [266, 184] width 13 height 13
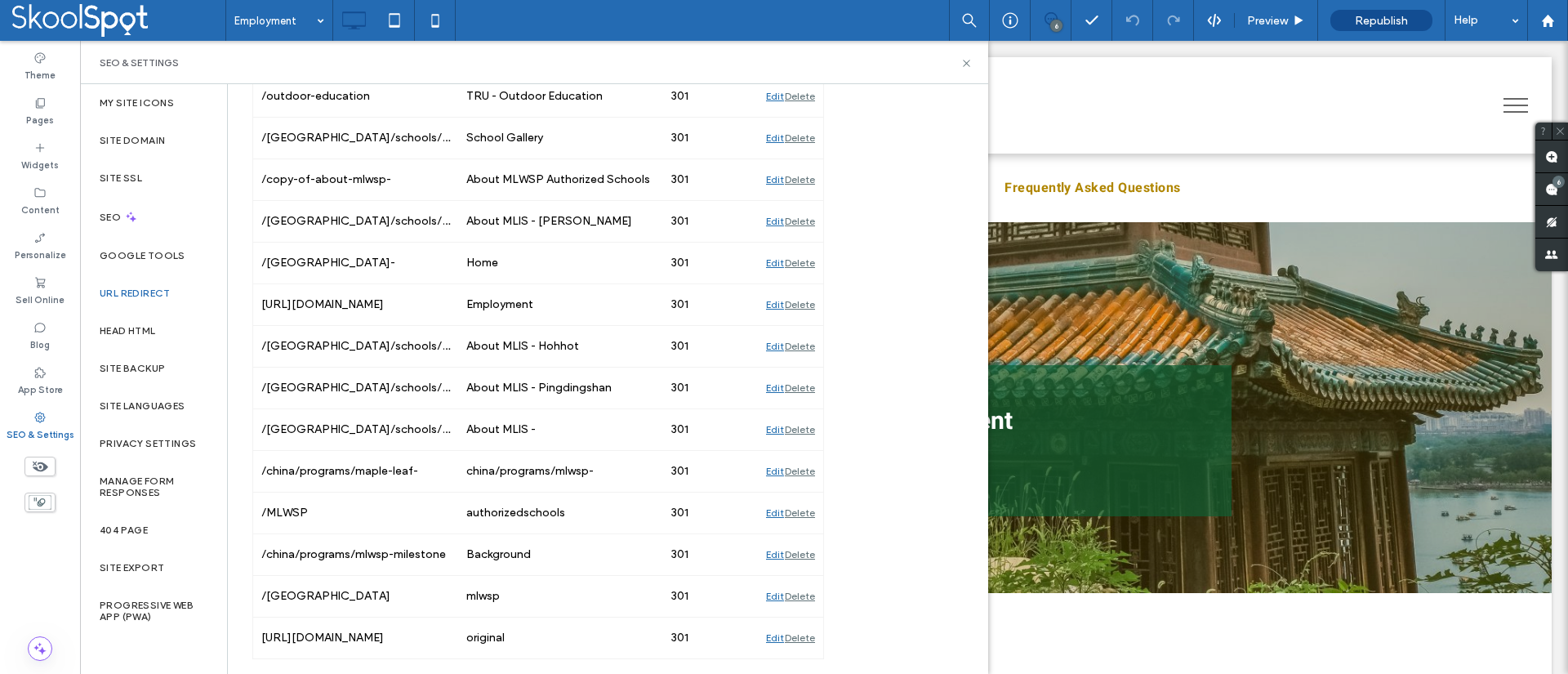
scroll to position [1022, 0]
click at [125, 533] on label "404 Page" at bounding box center [123, 531] width 48 height 12
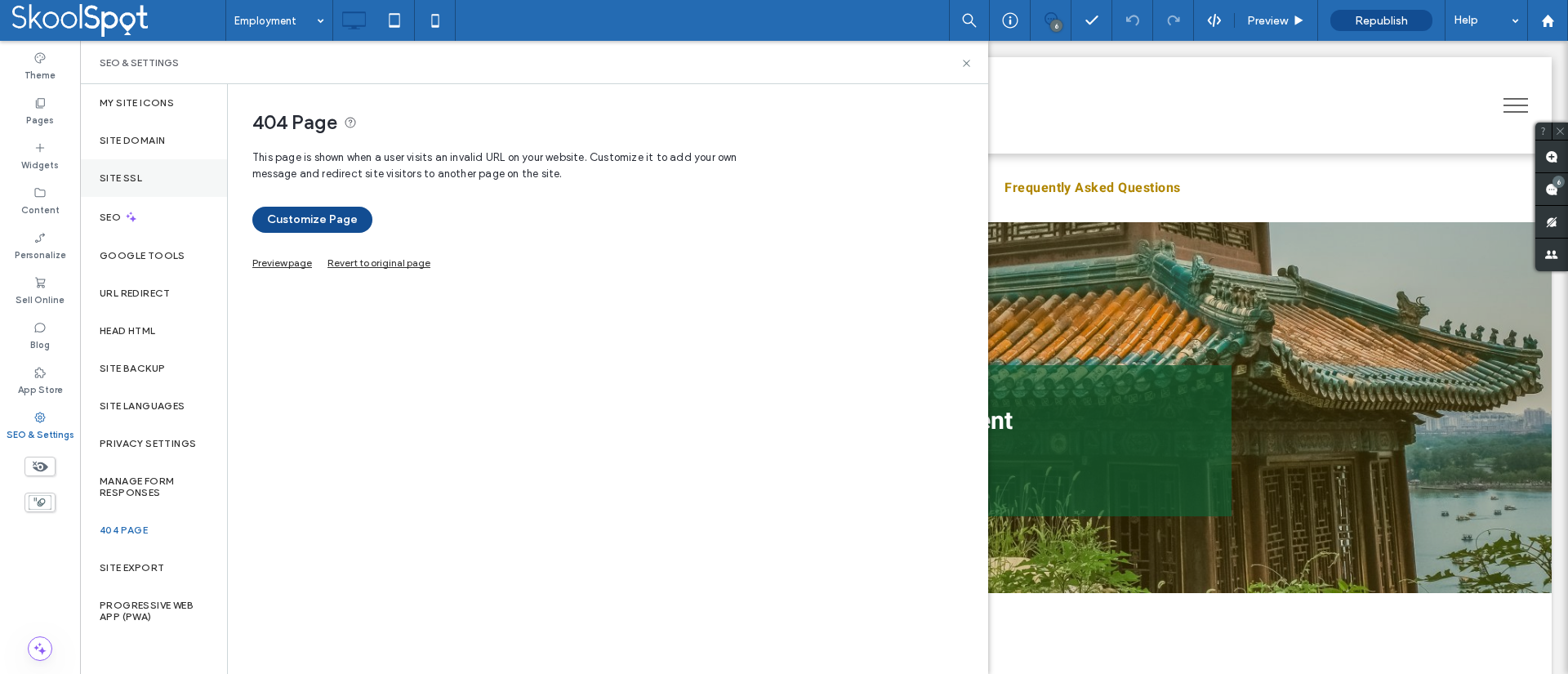
click at [123, 175] on label "Site SSL" at bounding box center [121, 178] width 42 height 12
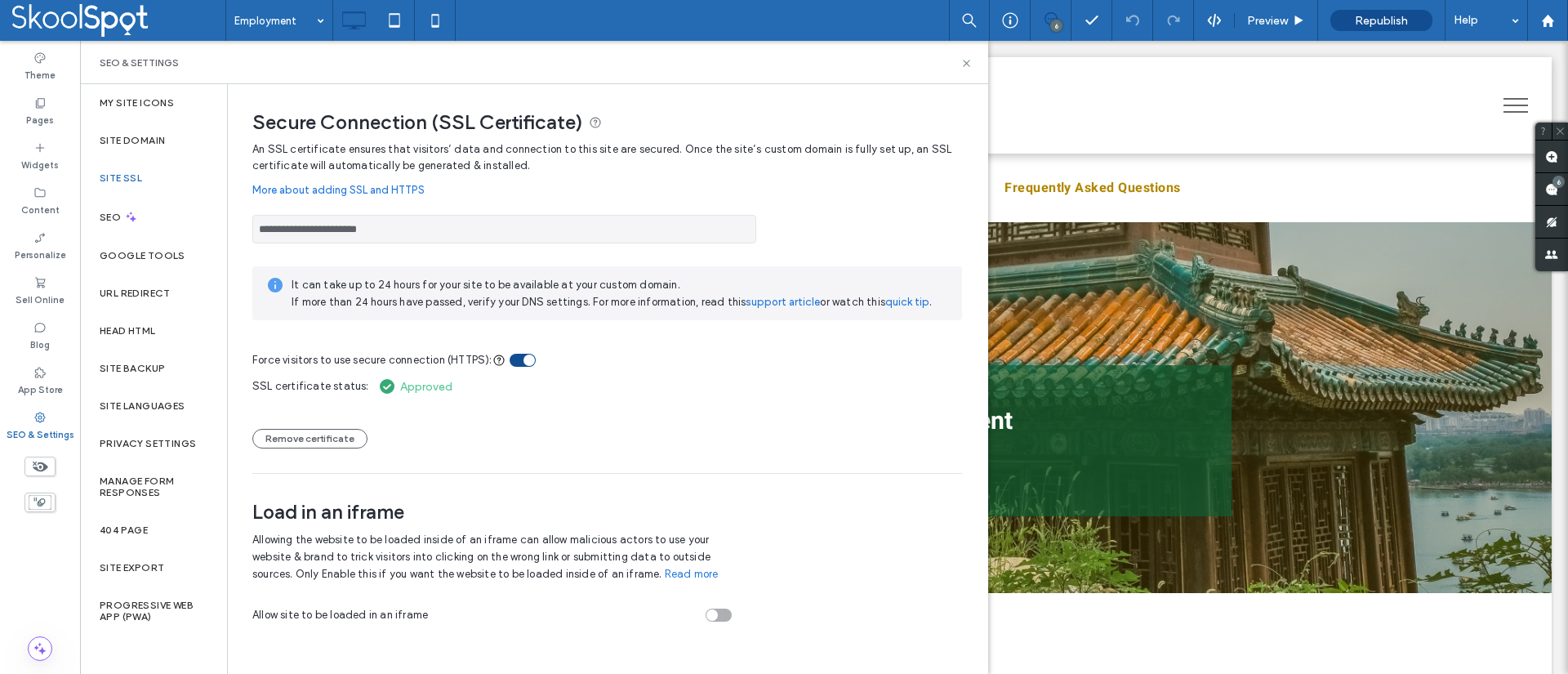
drag, startPoint x: 407, startPoint y: 231, endPoint x: 230, endPoint y: 232, distance: 177.0
click at [230, 232] on div "**********" at bounding box center [601, 360] width 747 height 552
click at [813, 190] on link "More about adding SSL and HTTPS" at bounding box center [607, 190] width 710 height 33
click at [356, 225] on input "**********" at bounding box center [504, 229] width 504 height 29
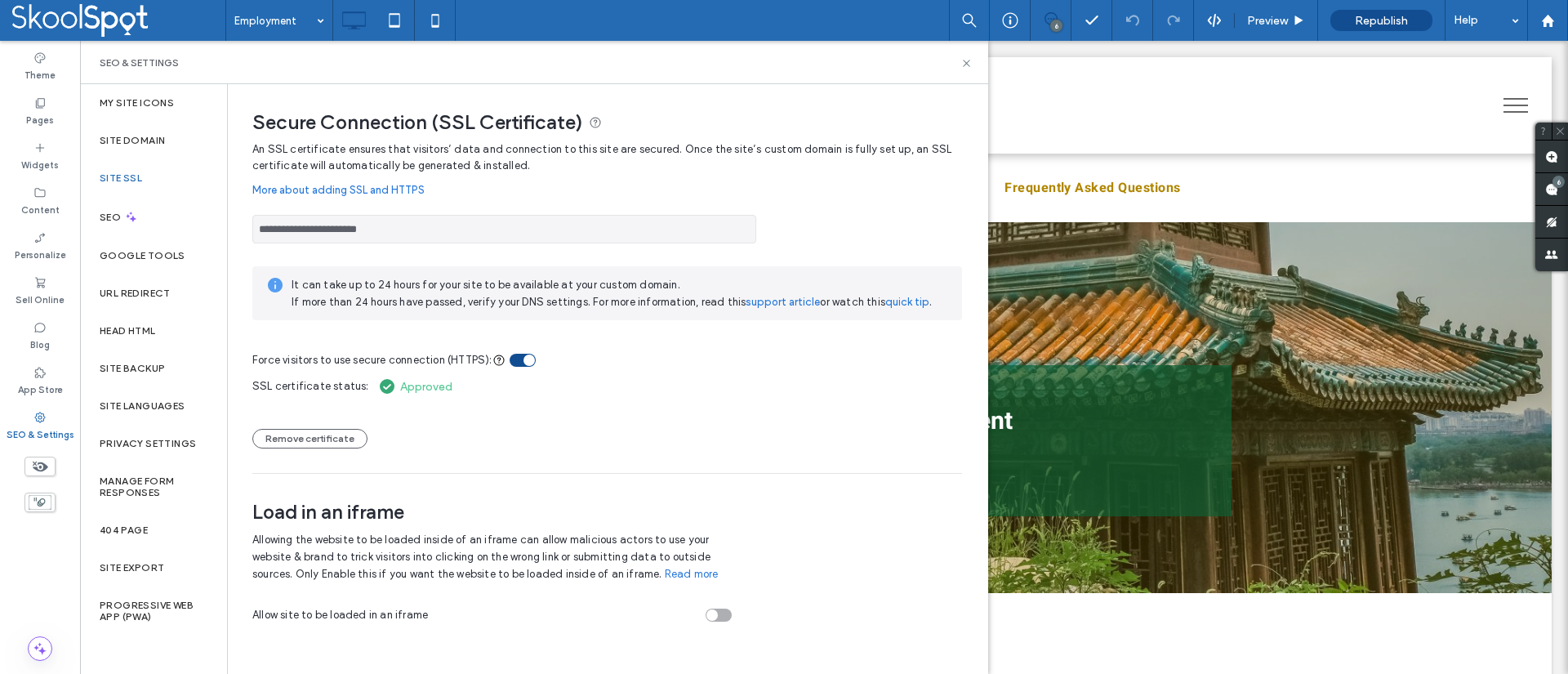
click at [356, 225] on input "**********" at bounding box center [504, 229] width 504 height 29
click at [144, 135] on label "Site Domain" at bounding box center [132, 141] width 66 height 12
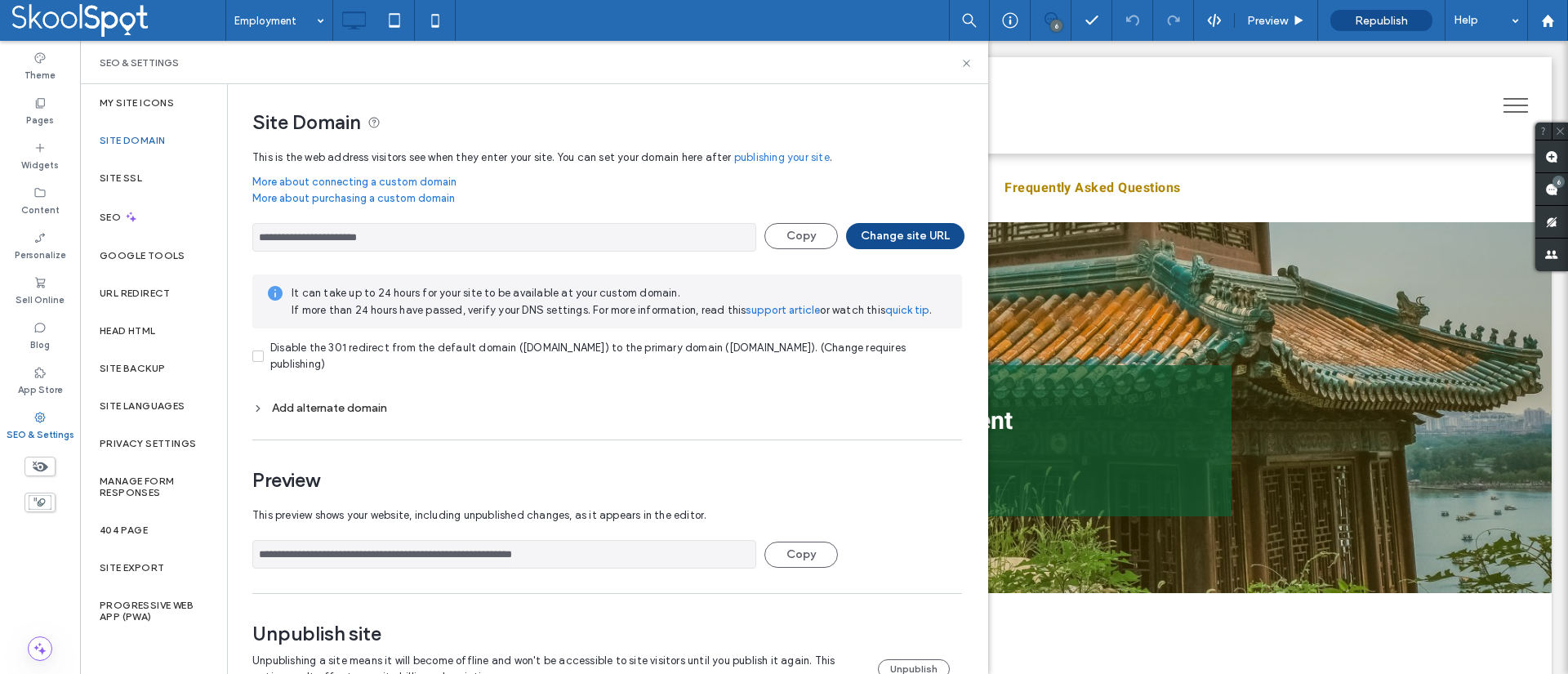
click at [315, 415] on div "Add alternate domain" at bounding box center [607, 408] width 710 height 22
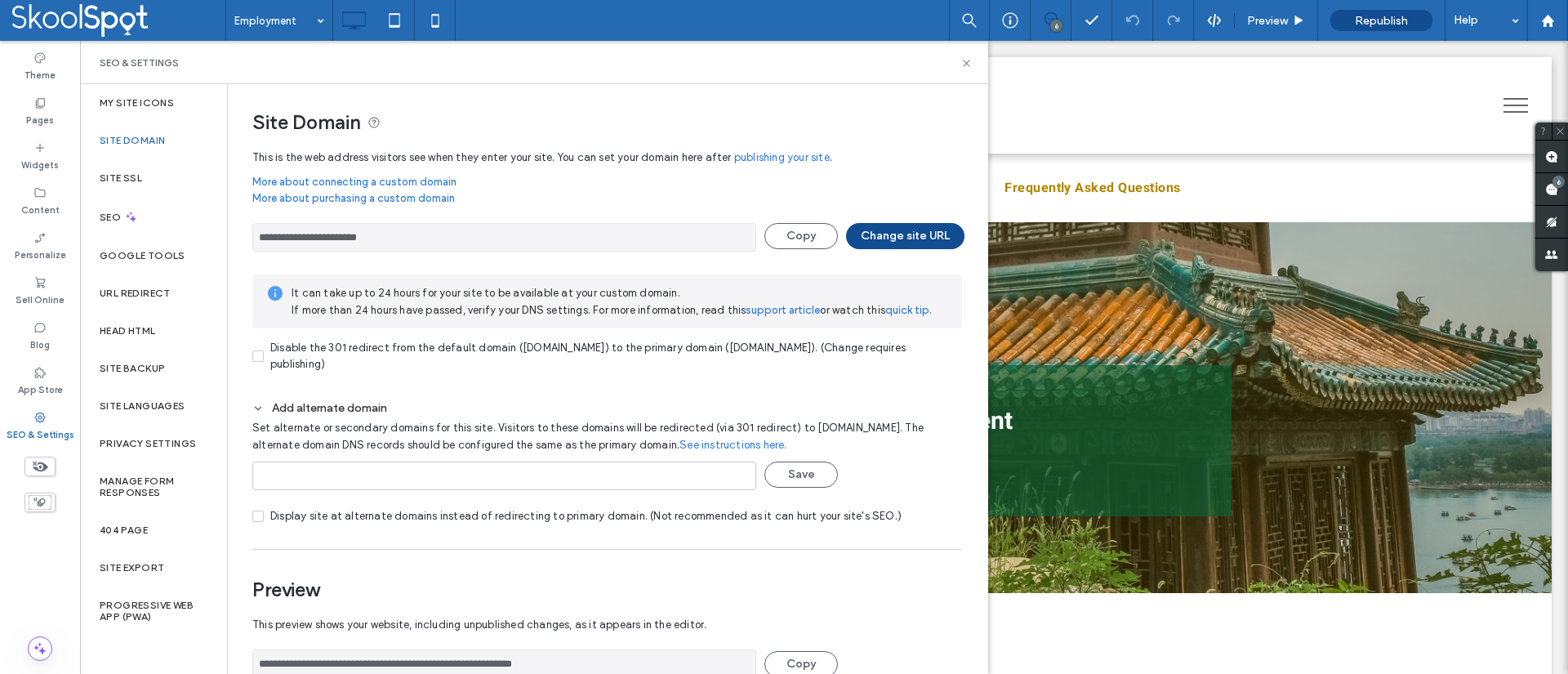
click at [377, 121] on use at bounding box center [374, 123] width 11 height 11
click at [448, 232] on input "**********" at bounding box center [504, 237] width 504 height 29
click at [423, 236] on input "**********" at bounding box center [504, 237] width 504 height 29
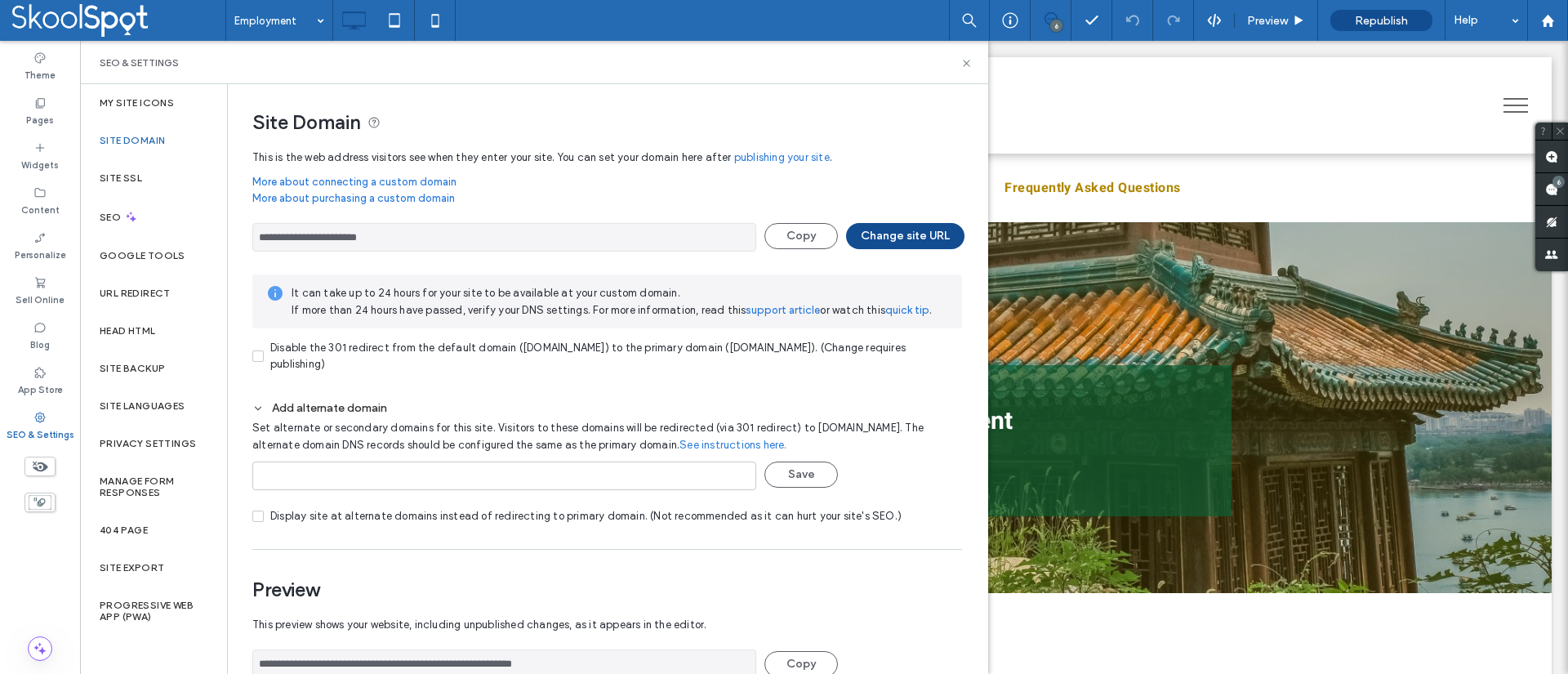
click at [863, 324] on div "It can take up to 24 hours for your site to be available at your custom domain.…" at bounding box center [607, 302] width 710 height 54
click at [110, 178] on label "Site SSL" at bounding box center [121, 178] width 42 height 12
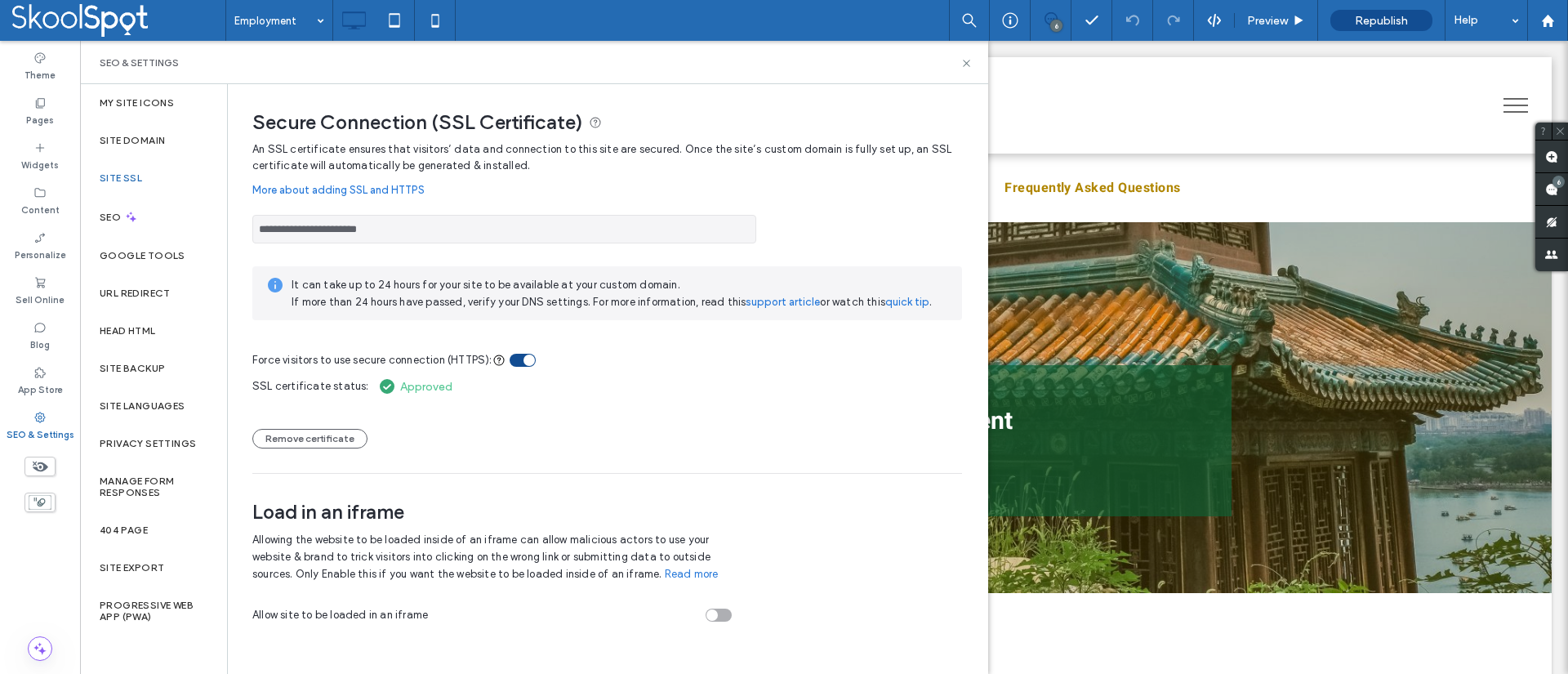
click at [513, 359] on div "toggle" at bounding box center [523, 361] width 26 height 13
click at [524, 360] on div "toggle" at bounding box center [523, 361] width 26 height 13
click at [131, 363] on label "Site Backup" at bounding box center [132, 369] width 66 height 12
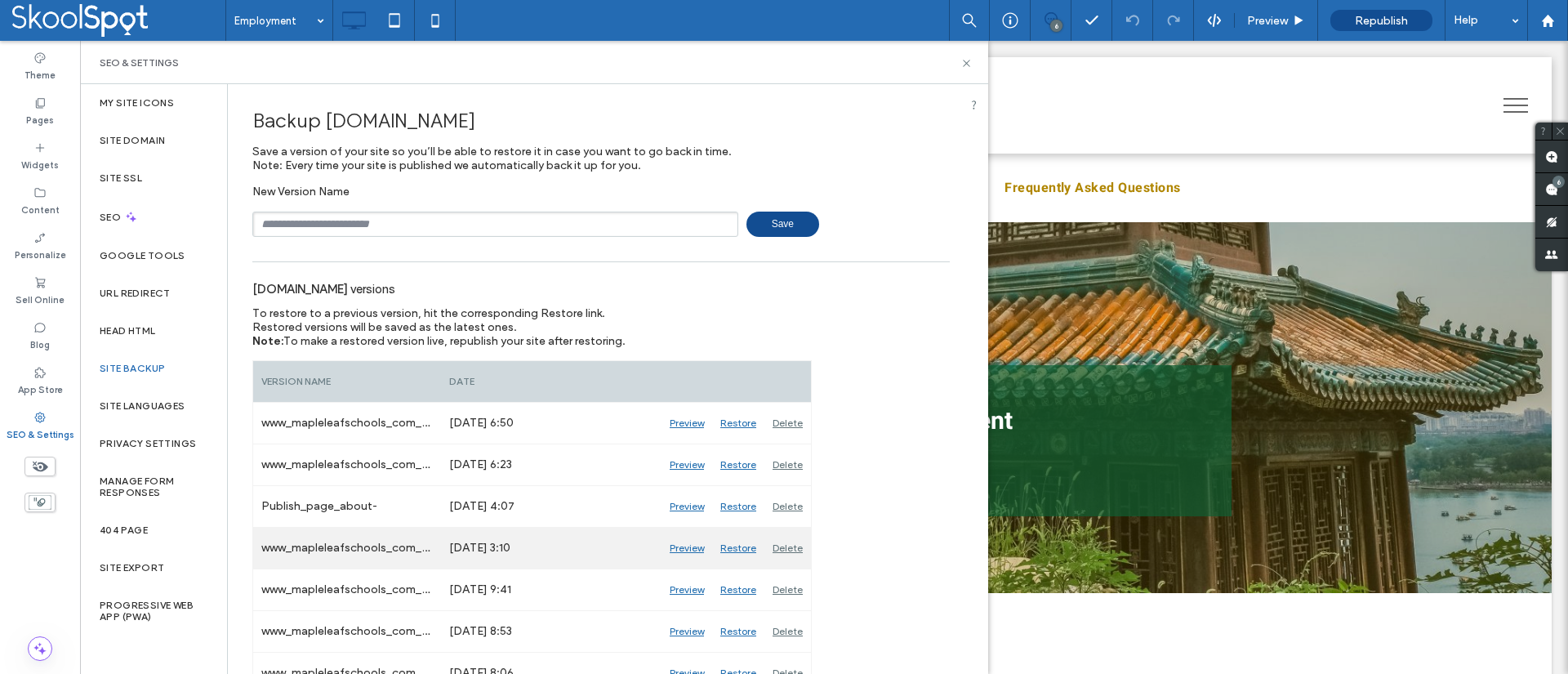
click at [685, 548] on div "Preview" at bounding box center [687, 548] width 51 height 40
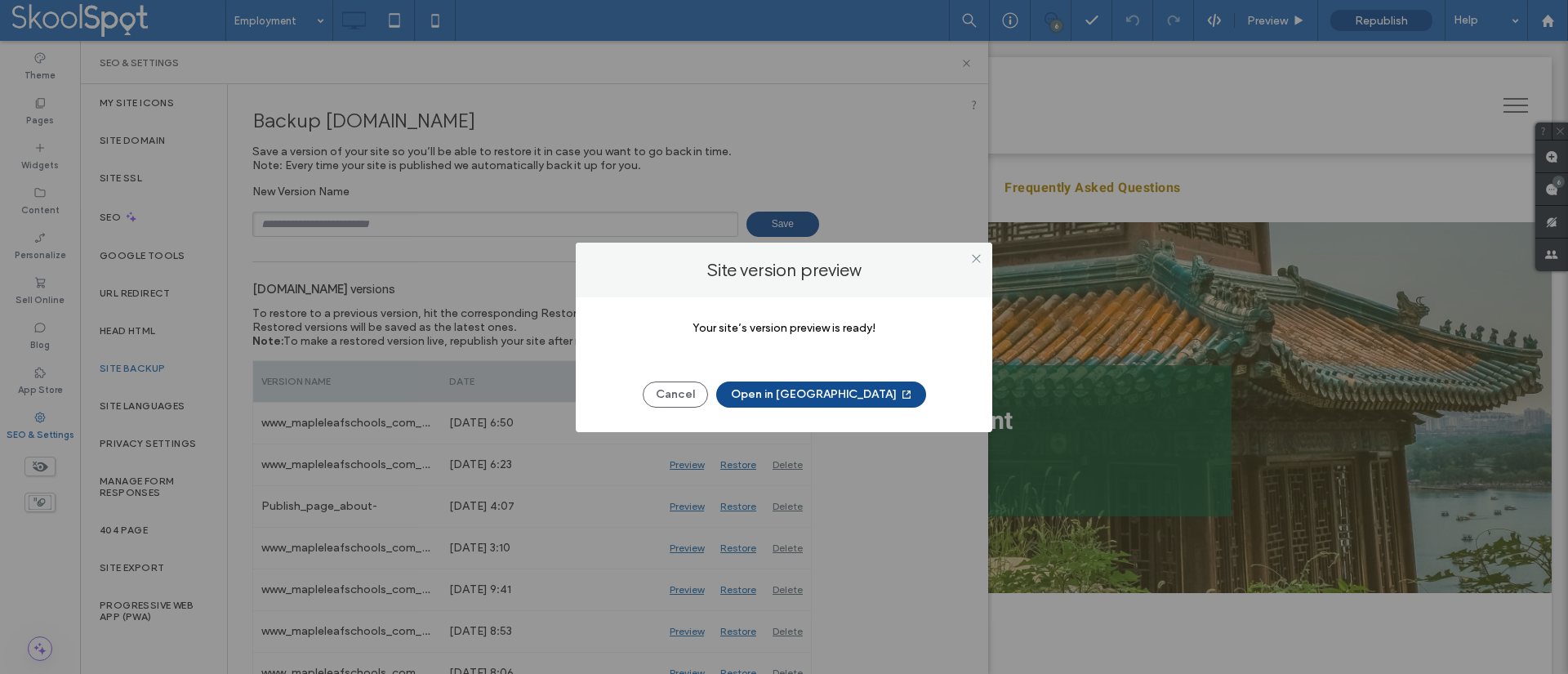
drag, startPoint x: 705, startPoint y: 389, endPoint x: 827, endPoint y: 380, distance: 122.3
click at [827, 380] on div "Cancel Open in New Tab" at bounding box center [784, 386] width 368 height 42
click at [827, 392] on button "Open in New Tab" at bounding box center [821, 394] width 210 height 26
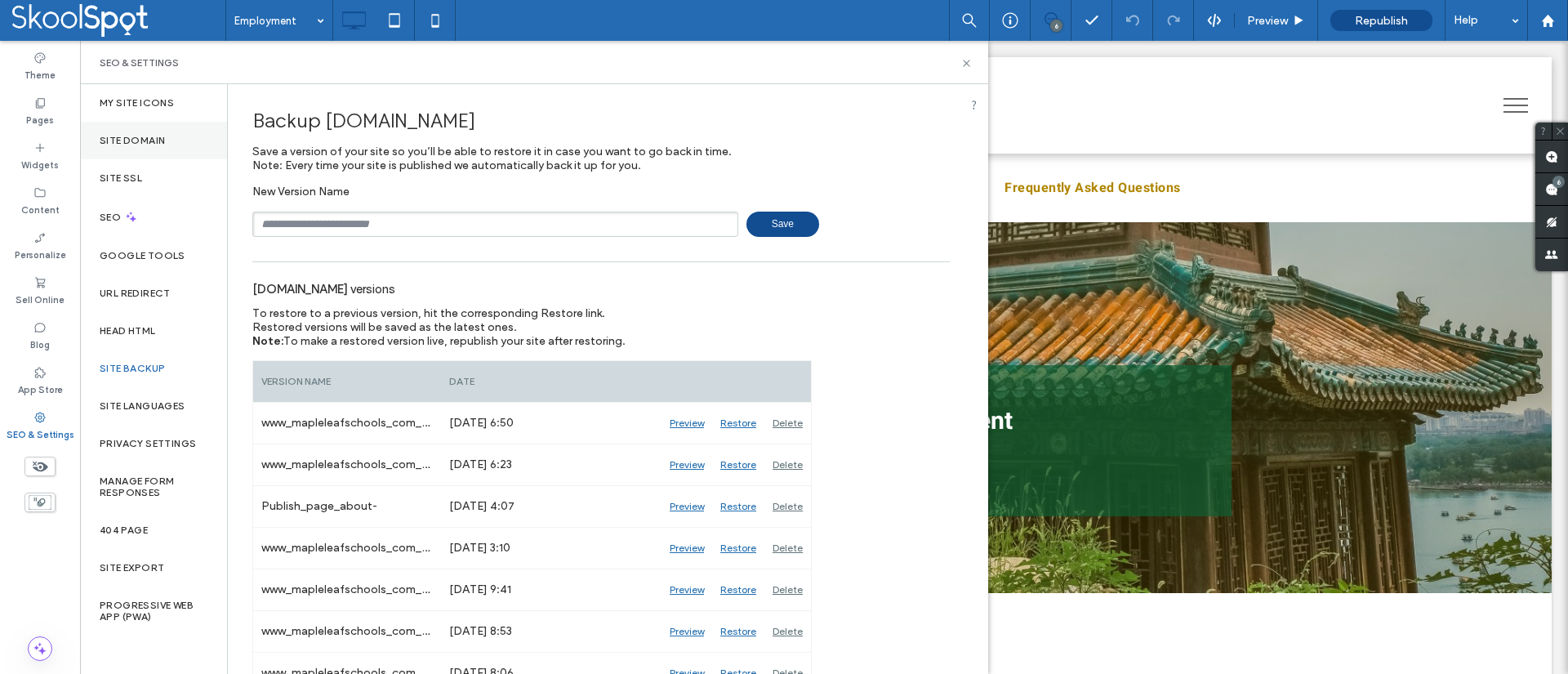
click at [122, 137] on label "Site Domain" at bounding box center [132, 141] width 66 height 12
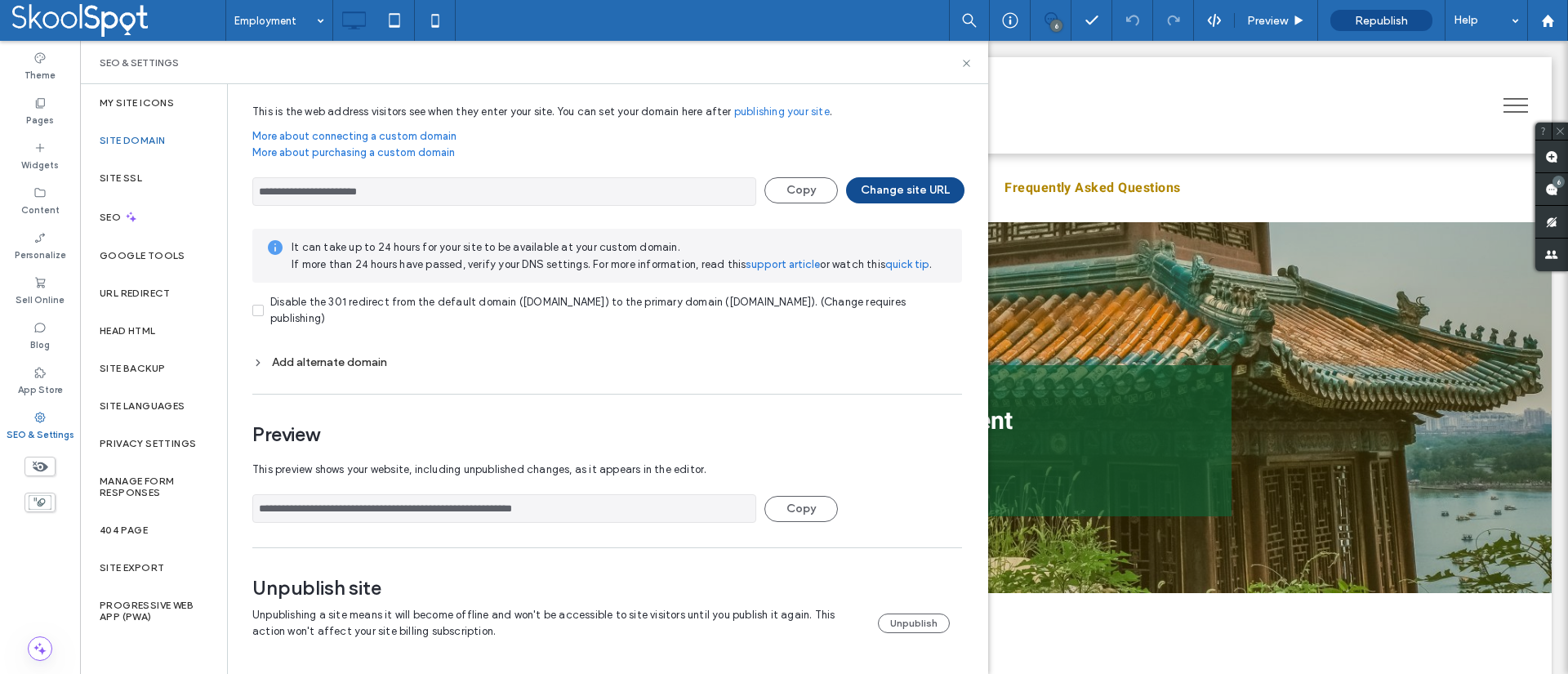
scroll to position [0, 0]
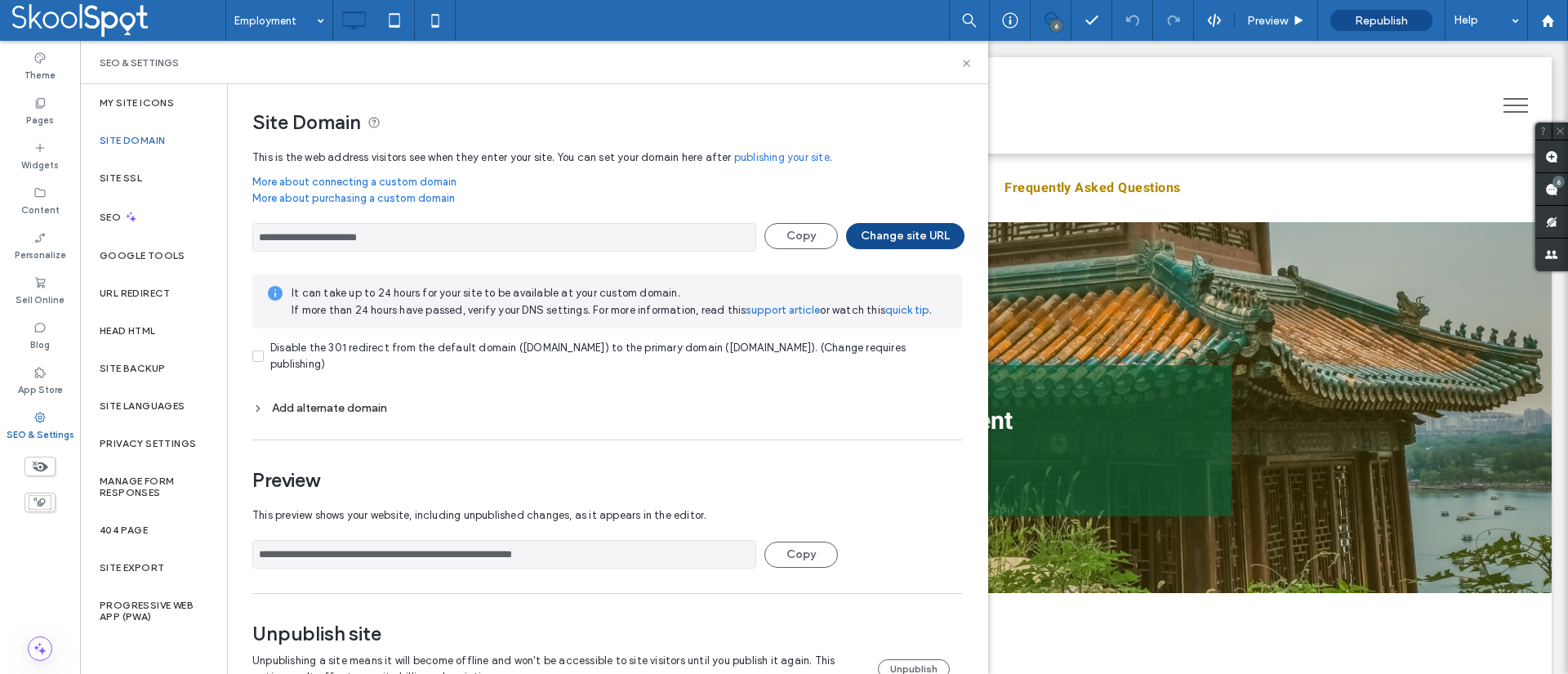
click at [412, 178] on link "More about connecting a custom domain" at bounding box center [607, 181] width 710 height 16
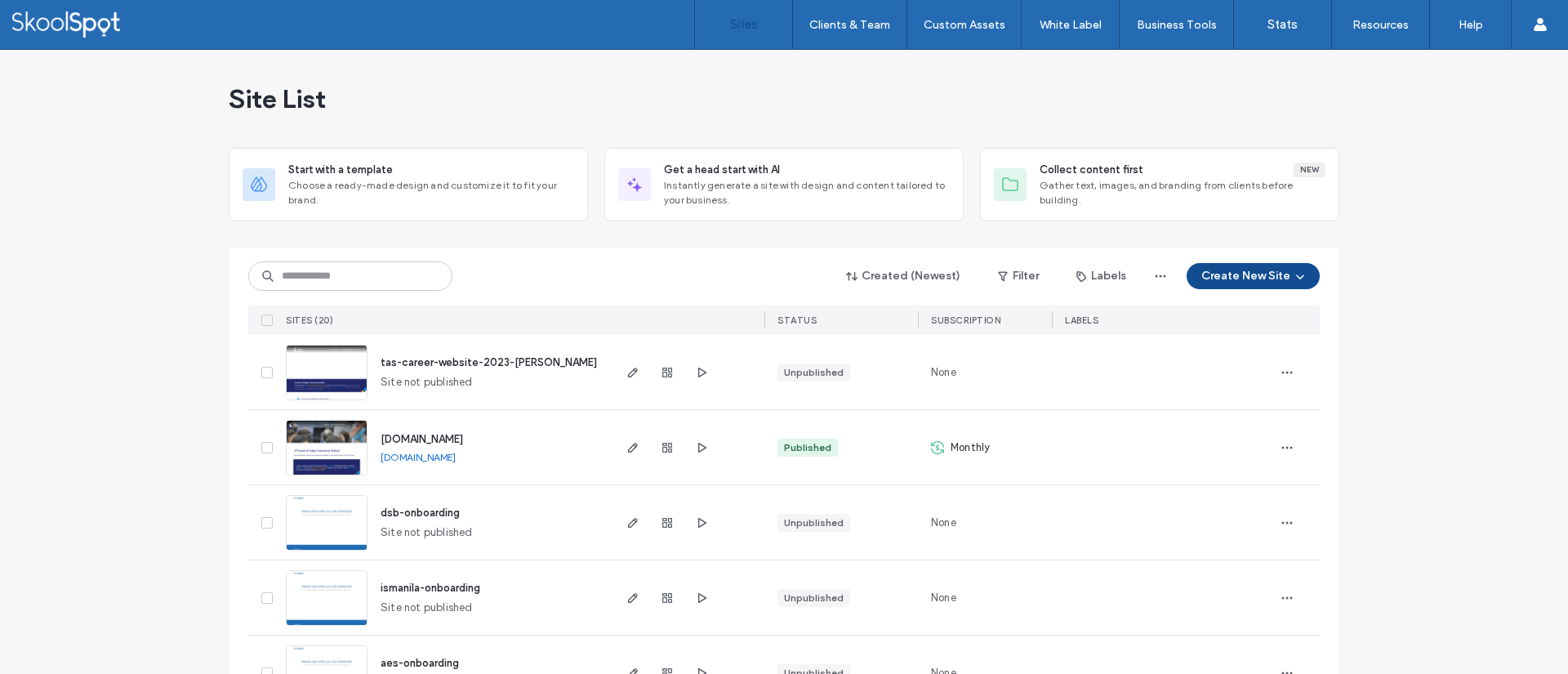
scroll to position [1184, 0]
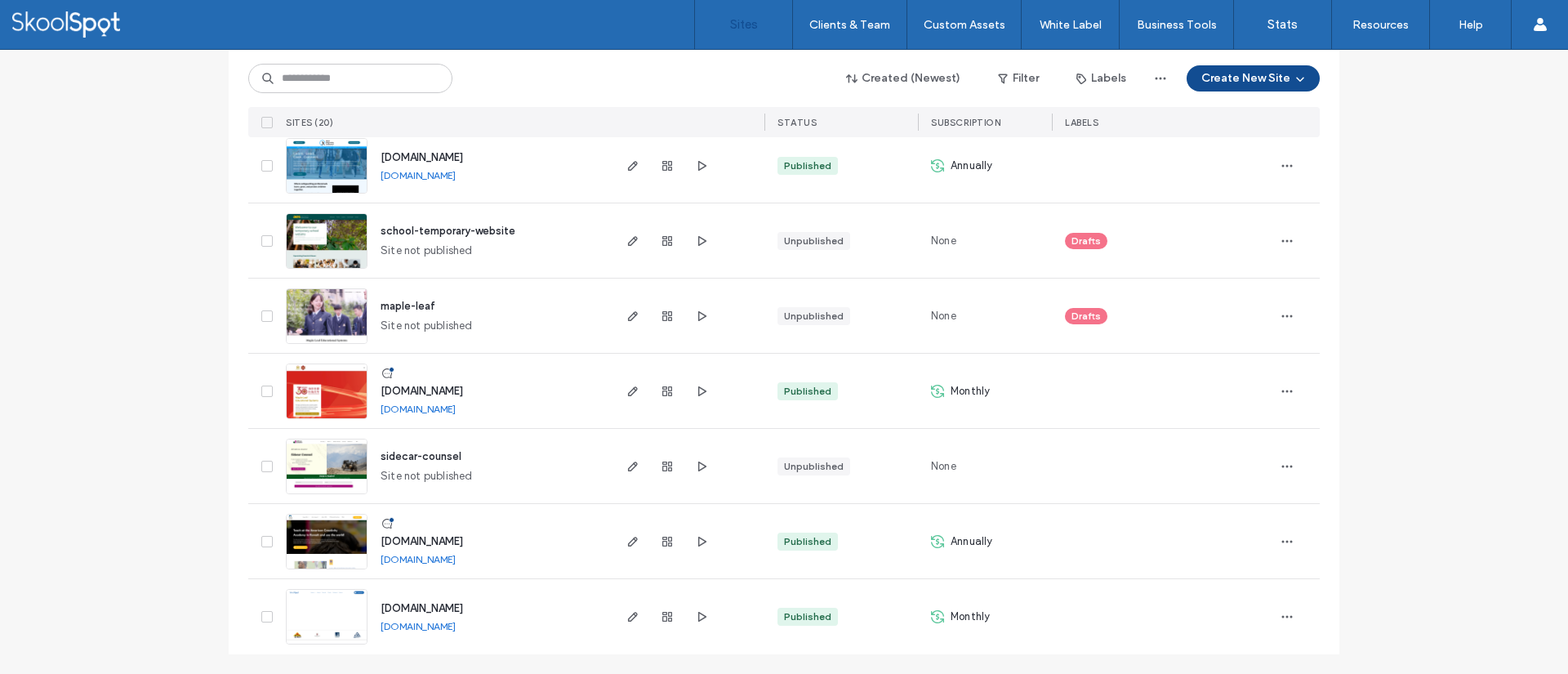
click at [610, 611] on div at bounding box center [687, 617] width 154 height 75
click at [628, 616] on use "button" at bounding box center [633, 617] width 10 height 10
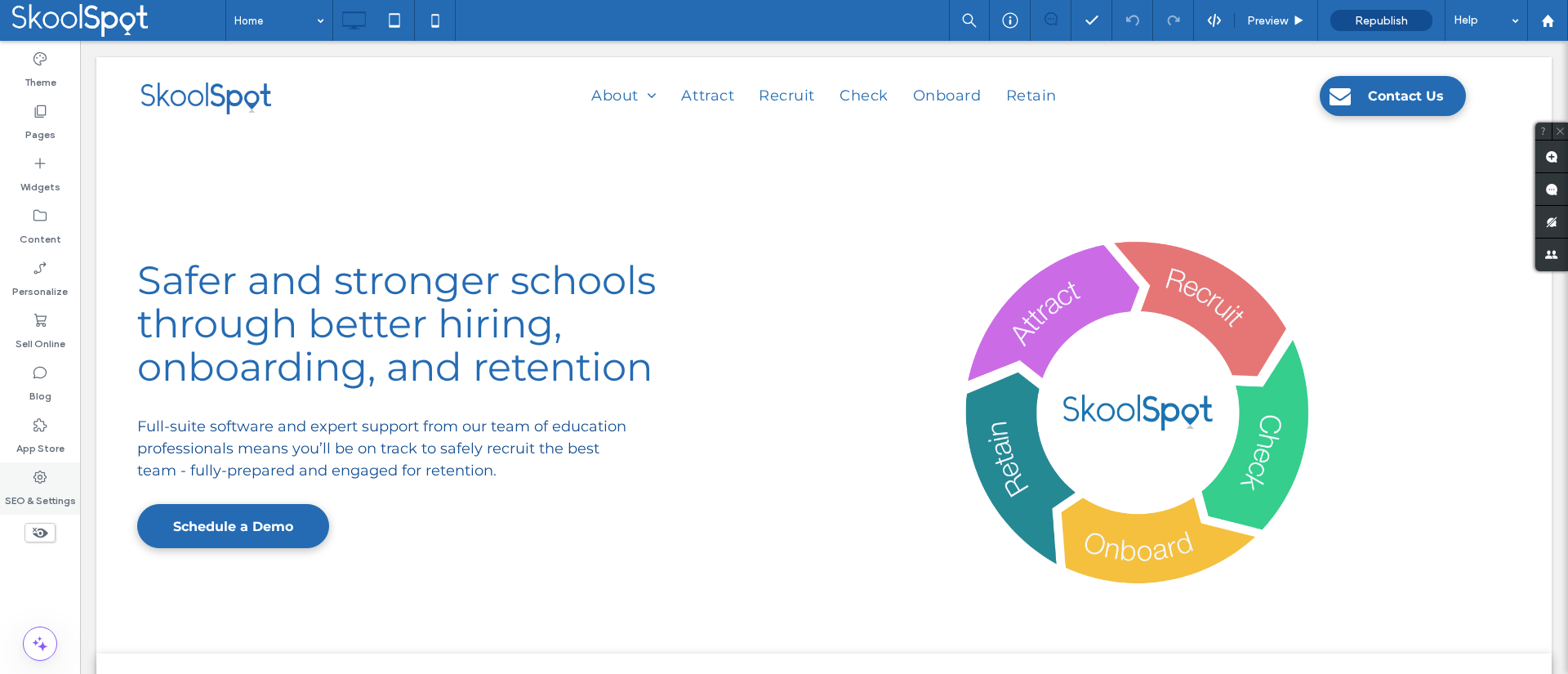
click at [35, 485] on label "SEO & Settings" at bounding box center [40, 496] width 71 height 23
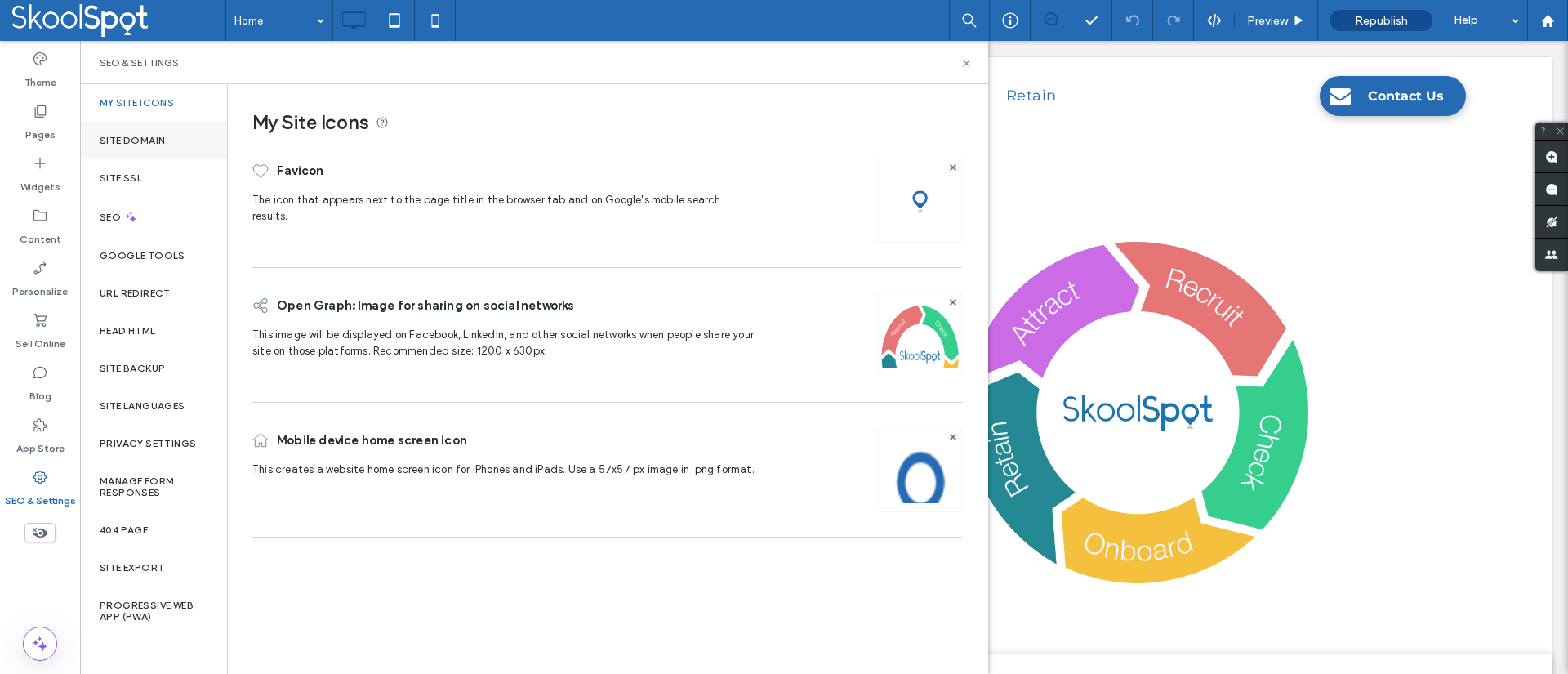
click at [196, 151] on div "Site Domain" at bounding box center [153, 140] width 147 height 38
